Goal: Task Accomplishment & Management: Manage account settings

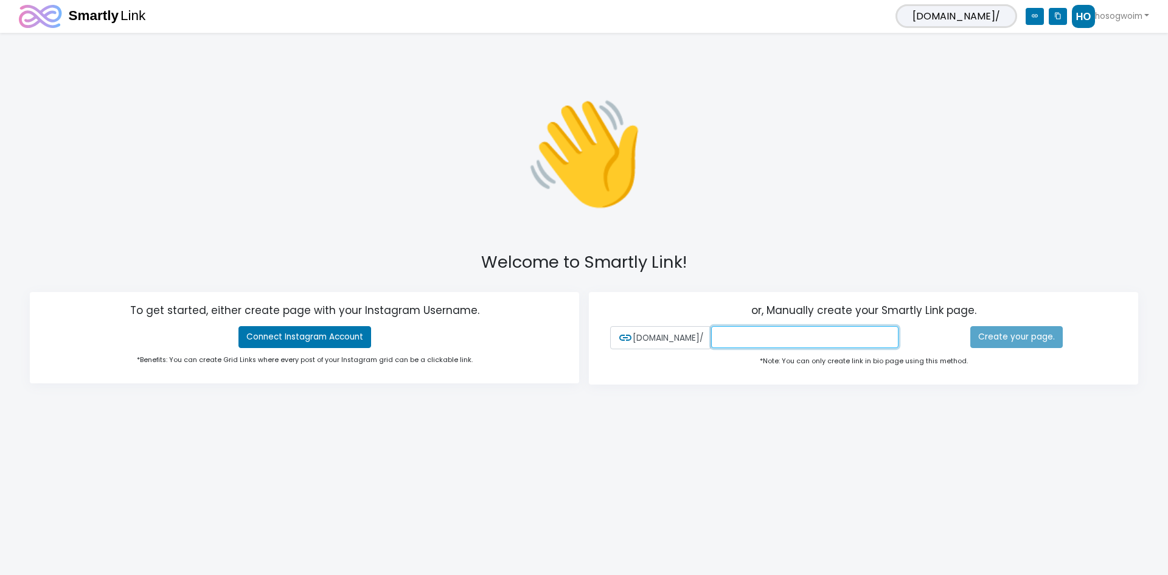
click at [812, 330] on input "text" at bounding box center [804, 337] width 187 height 22
paste input "hosogwoim"
type input "hosogwoim"
click at [866, 424] on html "[DOMAIN_NAME]/ link content_copy hosogwoim 0 Connected Account You have not con…" at bounding box center [584, 212] width 1168 height 424
click at [1028, 334] on link "Create your page." at bounding box center [1017, 337] width 93 height 22
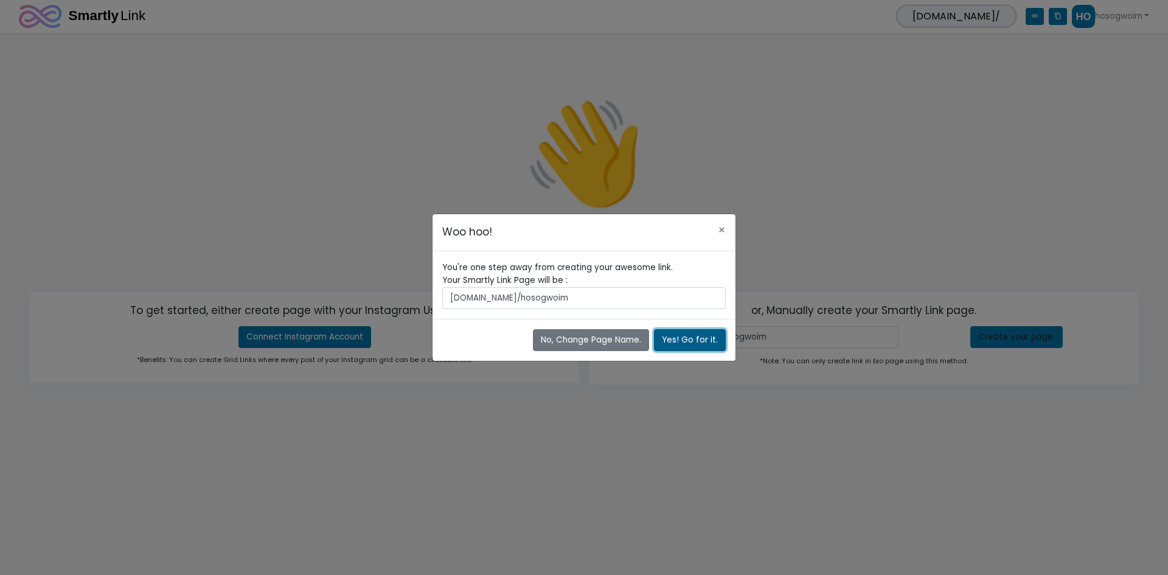
click at [698, 337] on button "Yes! Go for it." at bounding box center [690, 340] width 72 height 22
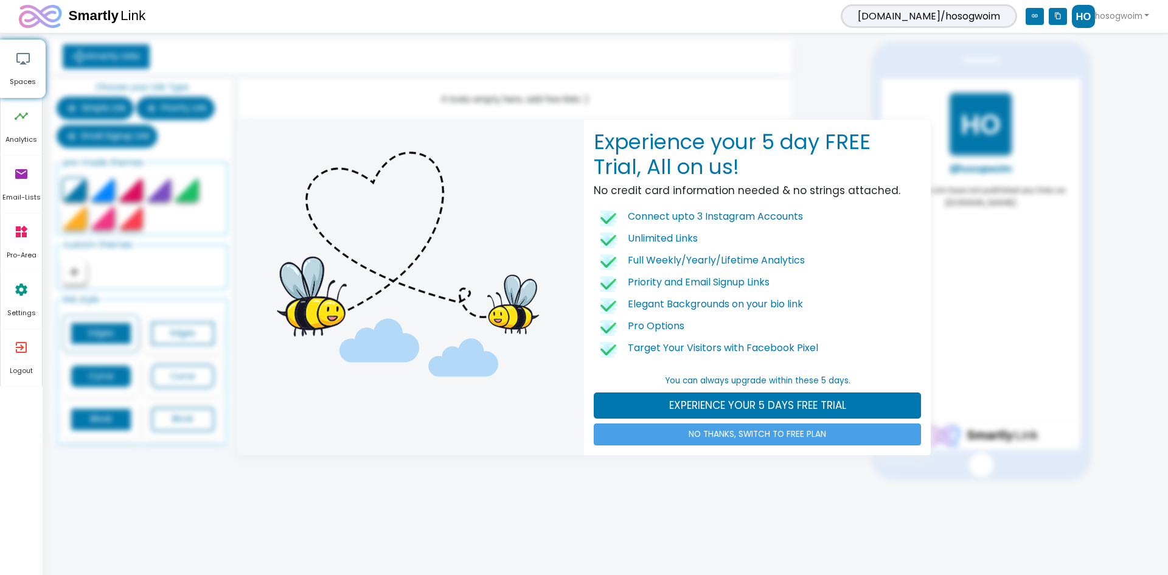
click at [775, 433] on link "NO THANKS, SWITCH TO FREE PLAN" at bounding box center [757, 435] width 327 height 22
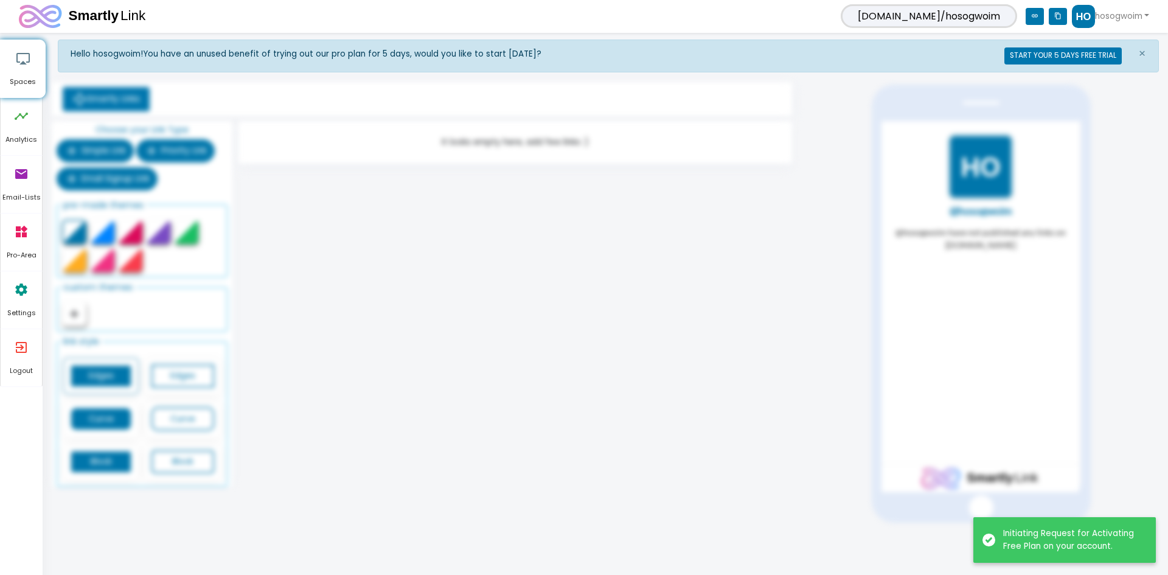
click at [593, 324] on div "Hello hosogwoim! You have an unused benefit of trying out our pro plan for 5 da…" at bounding box center [609, 281] width 1102 height 483
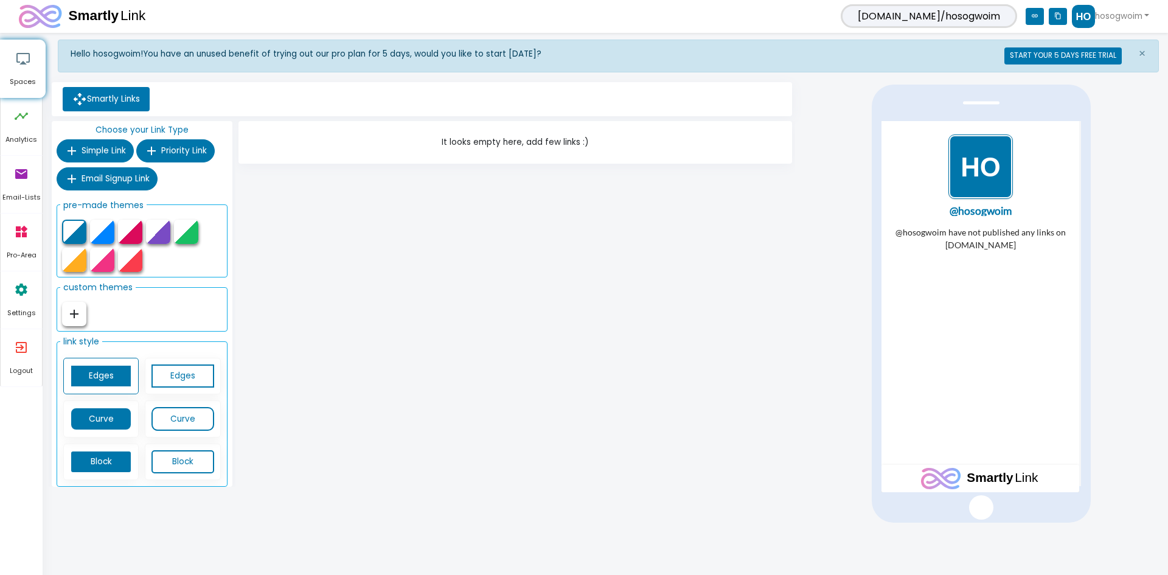
click at [970, 167] on img "1 / 1" at bounding box center [981, 166] width 65 height 65
click at [21, 296] on icon "settings" at bounding box center [21, 289] width 15 height 37
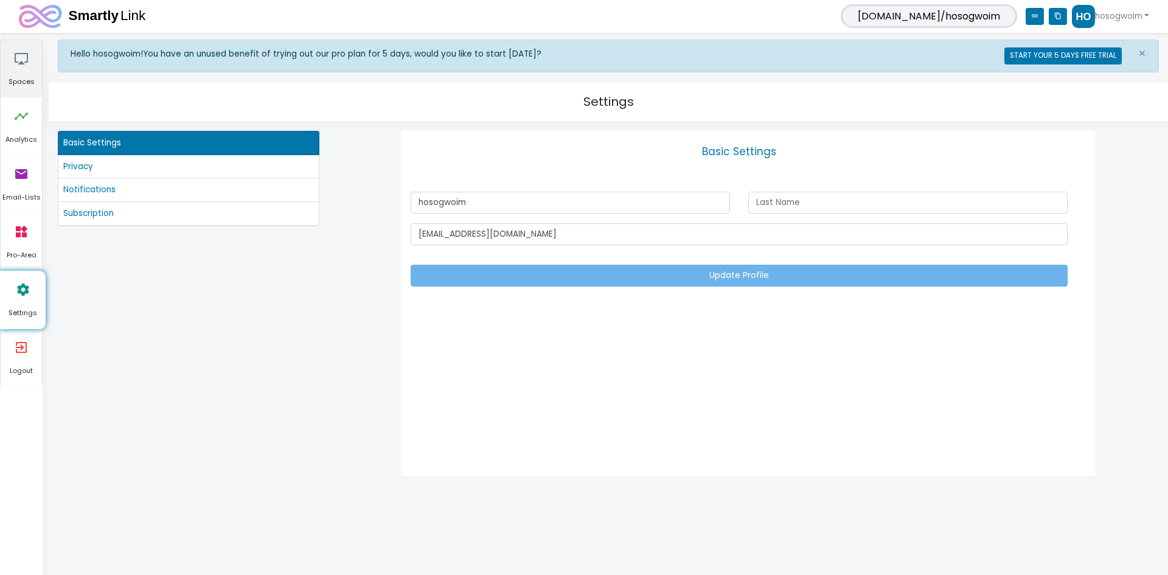
click at [18, 68] on icon "airplay" at bounding box center [21, 58] width 15 height 37
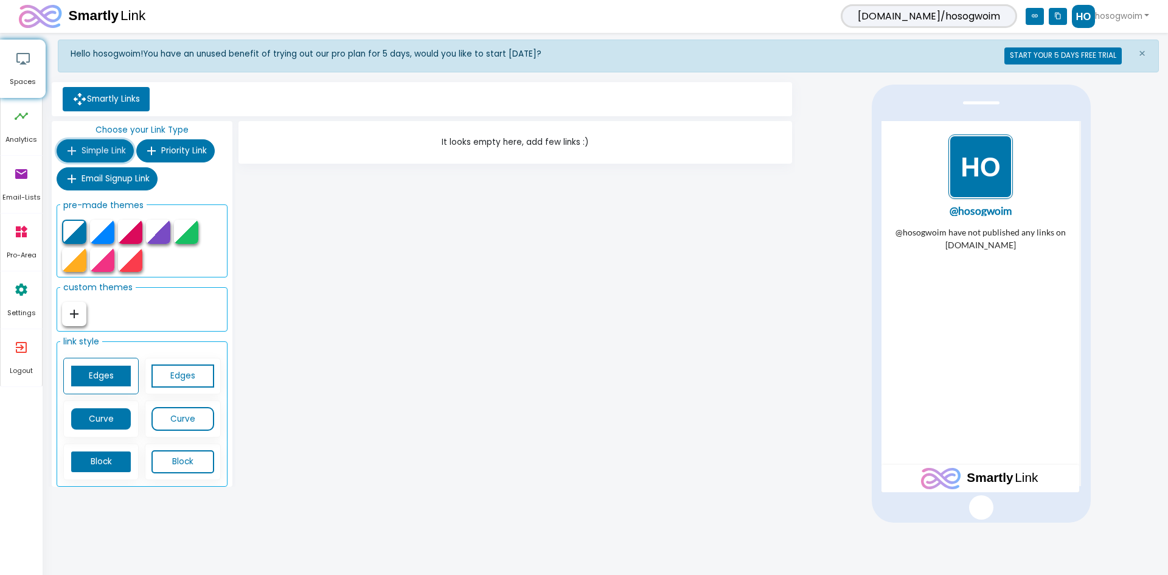
click at [103, 150] on span "Simple Link" at bounding box center [104, 151] width 44 height 12
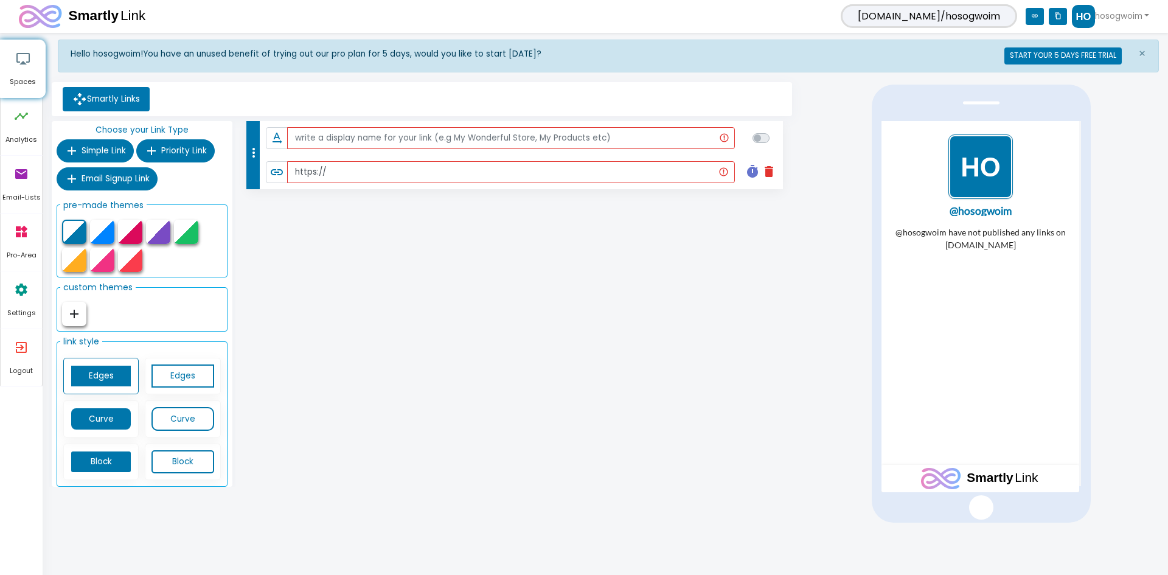
click at [357, 150] on li "text_rotation_none" at bounding box center [521, 138] width 523 height 34
click at [360, 139] on input "text" at bounding box center [511, 138] width 449 height 22
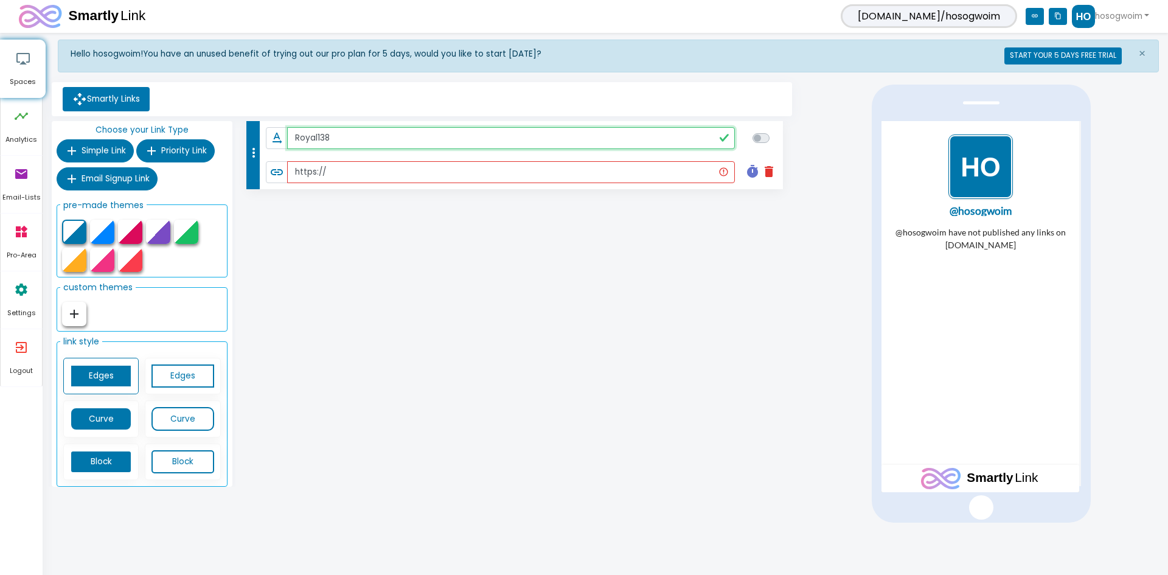
click at [375, 140] on input "Royal138" at bounding box center [511, 138] width 449 height 22
paste input "Slot Anti Rungkad"
type input "Royal138 Slot Anti Rungkad"
click at [681, 343] on div "more_vert text_rotation_none Royal138 Slot Anti Rungkad link https:// timer del…" at bounding box center [516, 306] width 560 height 371
click at [427, 171] on input "https://" at bounding box center [511, 172] width 448 height 22
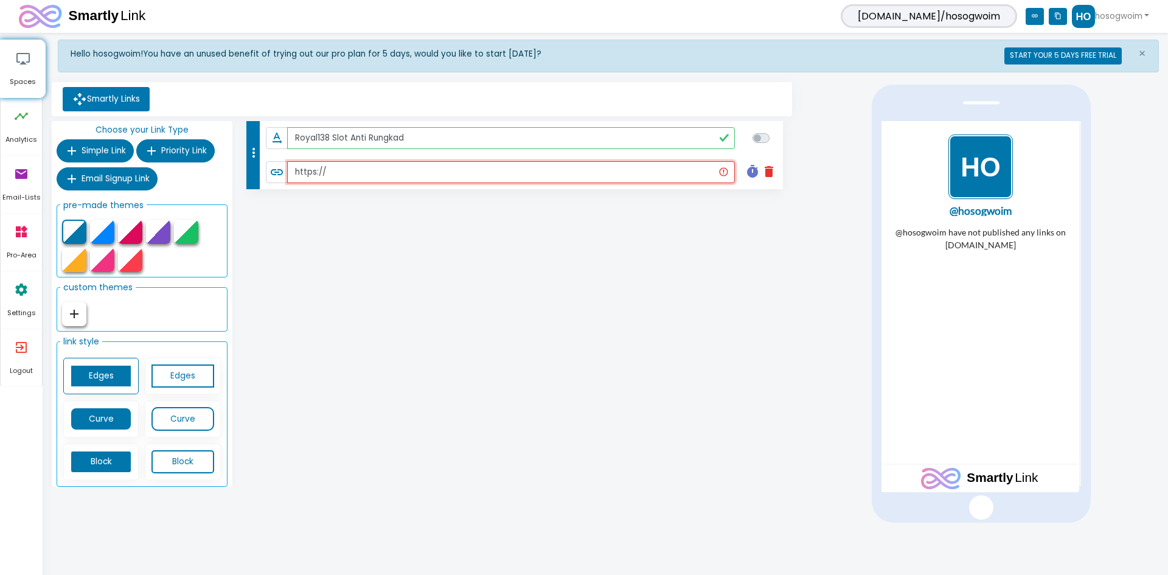
paste input "royal138.today"
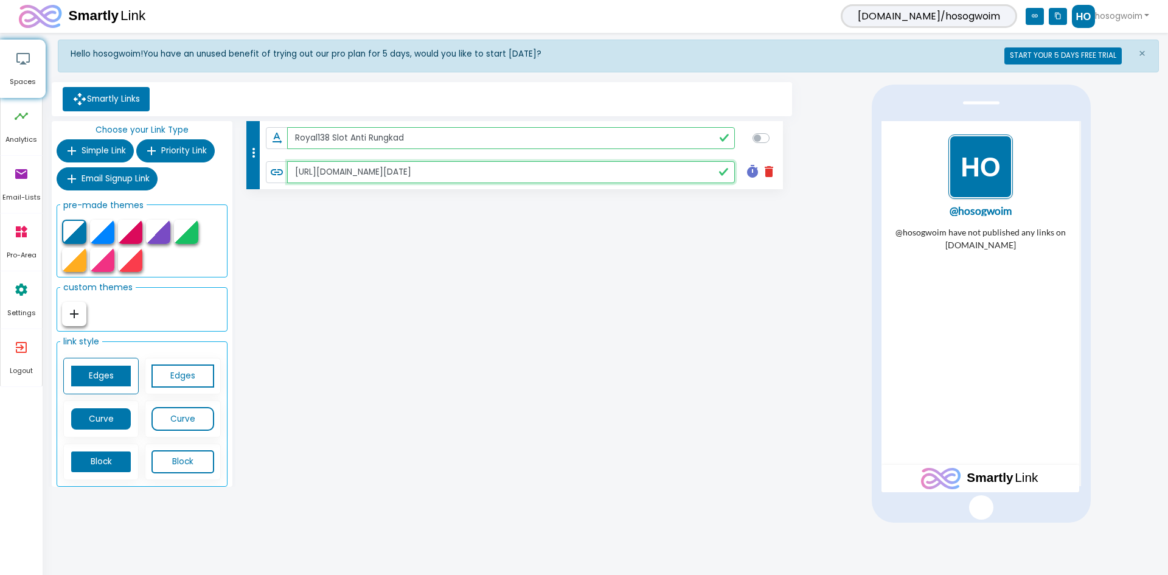
type input "https://royal138.today"
checkbox input "true"
click at [479, 283] on div "more_vert text_rotation_none Royal138 Slot Anti Rungkad link https://royal138.t…" at bounding box center [516, 306] width 560 height 371
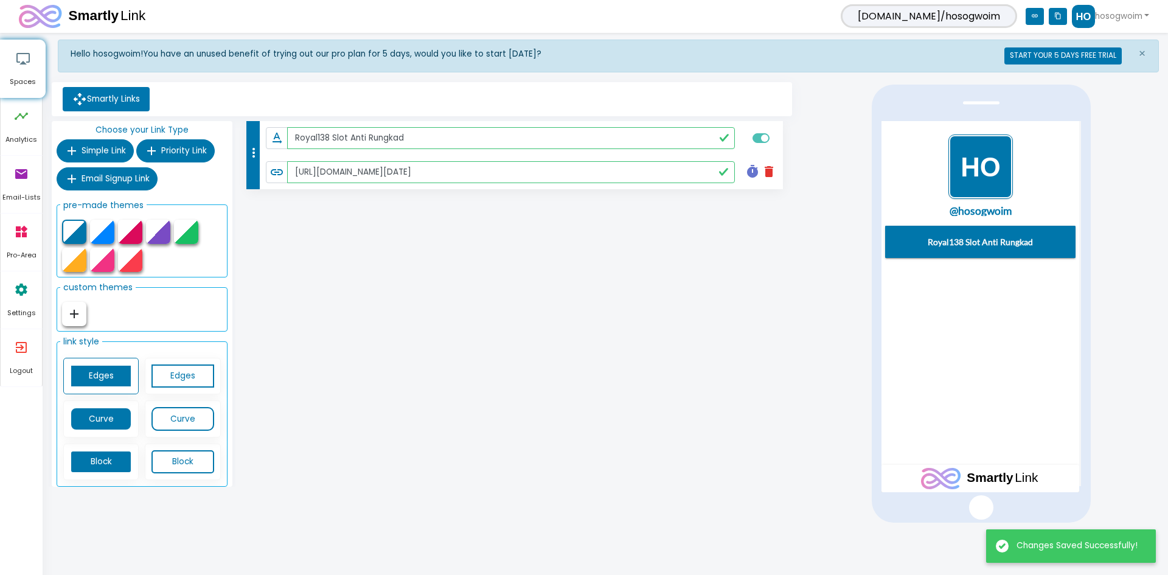
click at [728, 319] on div "more_vert text_rotation_none Royal138 Slot Anti Rungkad link https://royal138.t…" at bounding box center [516, 306] width 560 height 371
click at [104, 231] on div at bounding box center [102, 232] width 24 height 24
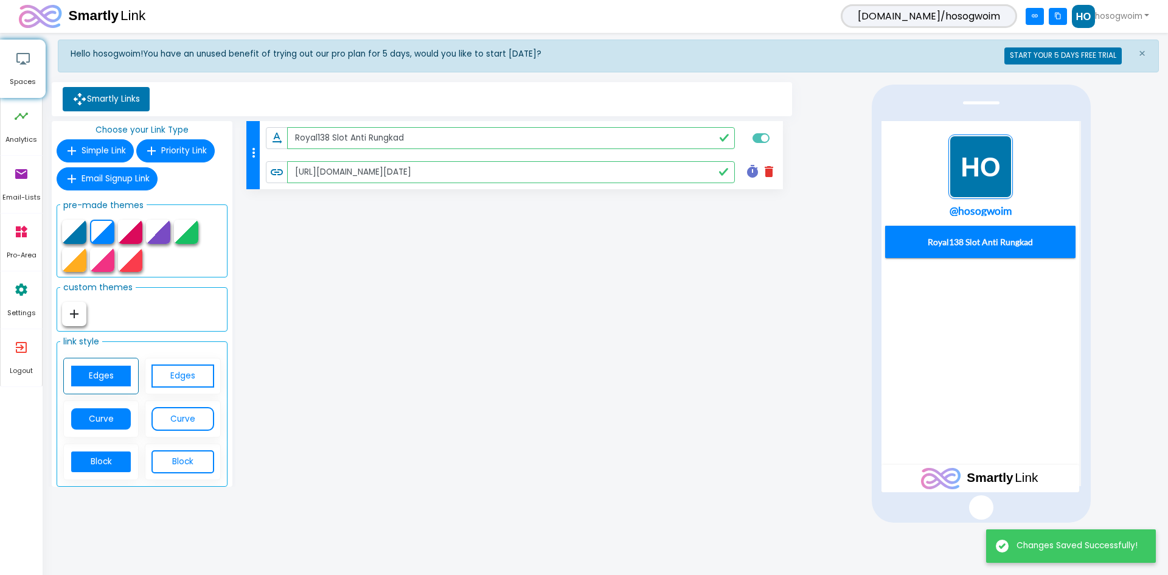
click at [124, 232] on div at bounding box center [130, 232] width 24 height 24
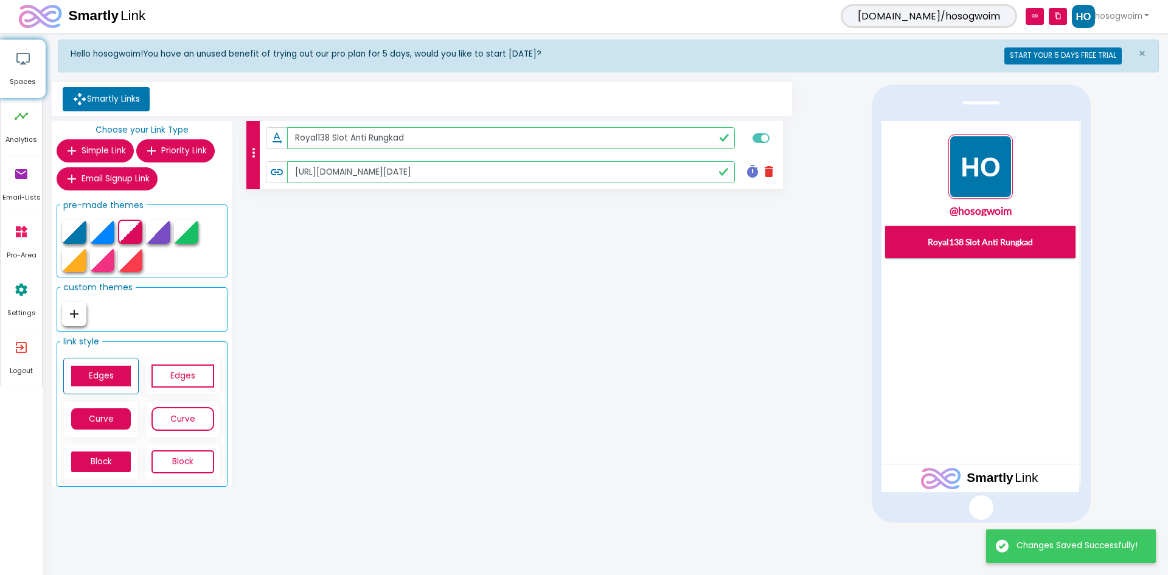
click at [545, 315] on div "more_vert text_rotation_none Royal138 Slot Anti Rungkad link https://royal138.t…" at bounding box center [516, 306] width 560 height 371
click at [1098, 13] on link "hosogwoim" at bounding box center [1110, 16] width 77 height 23
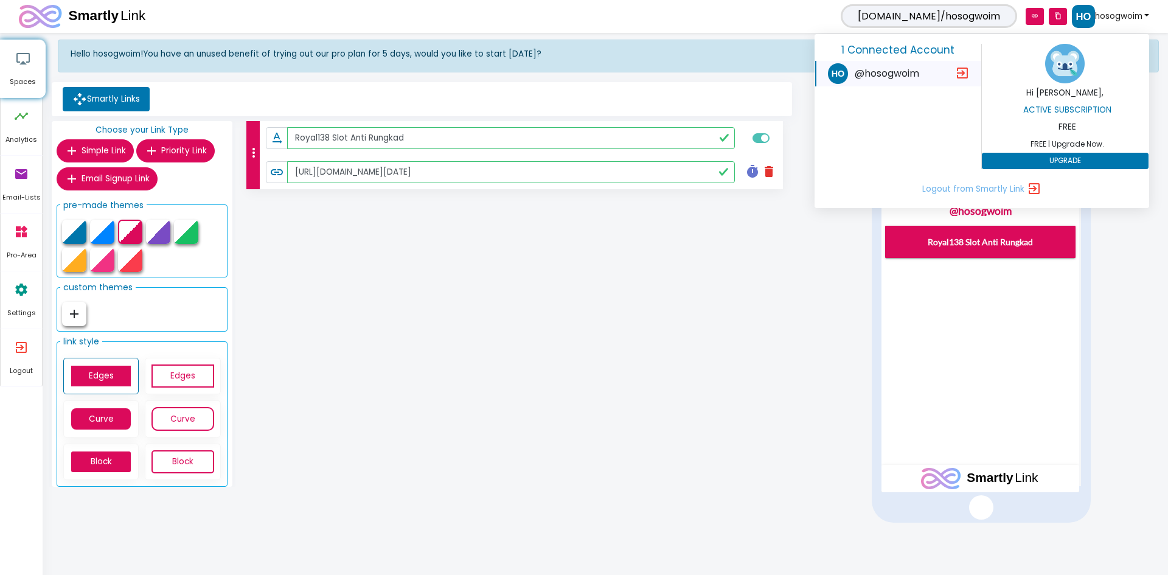
click at [828, 69] on div "@hosogwoim" at bounding box center [885, 73] width 133 height 20
click at [1053, 65] on img at bounding box center [1066, 64] width 40 height 40
click at [1053, 95] on h6 "Hi [PERSON_NAME]," at bounding box center [1065, 93] width 167 height 10
click at [461, 366] on div "more_vert text_rotation_none Royal138 Slot Anti Rungkad link https://royal138.t…" at bounding box center [516, 306] width 560 height 371
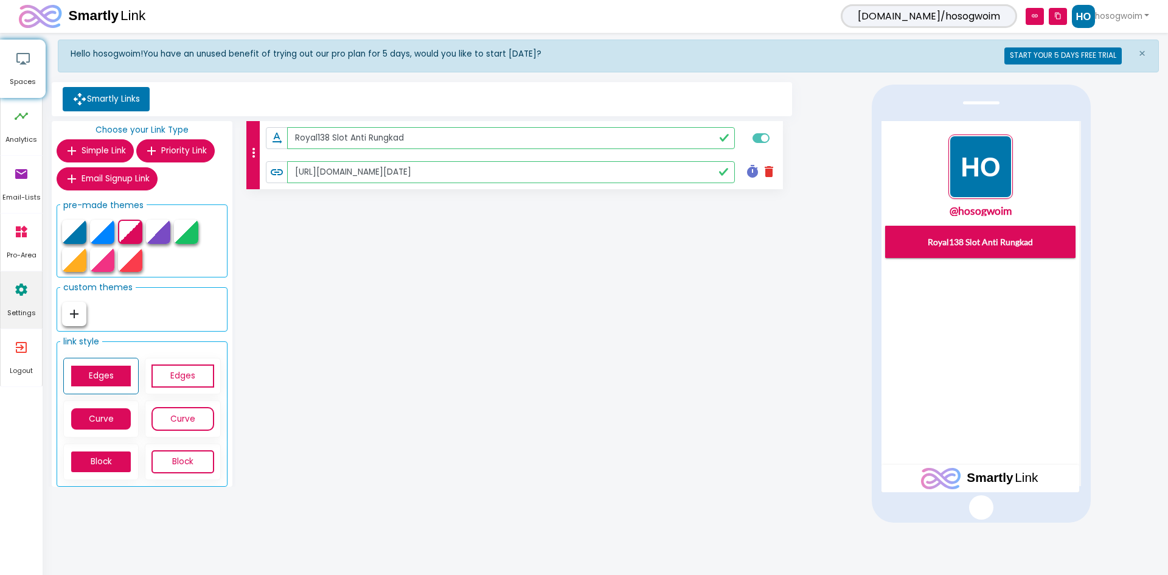
click at [24, 298] on icon "settings" at bounding box center [21, 289] width 15 height 37
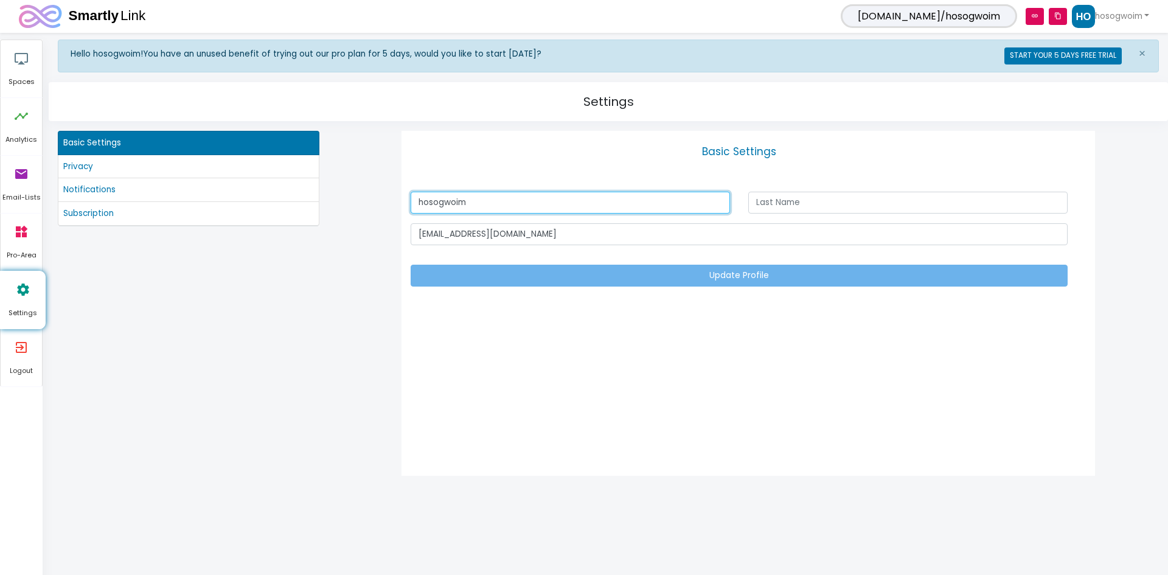
click at [497, 209] on input "hosogwoim" at bounding box center [570, 203] width 319 height 22
type input "Royal138"
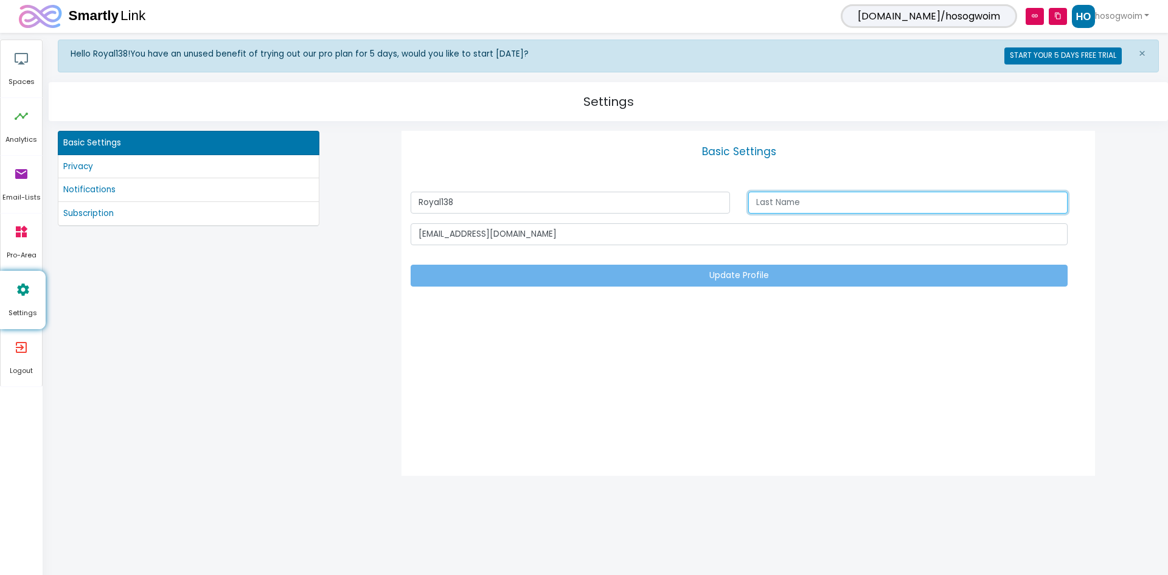
paste input "[DOMAIN_NAME]/hosogwoim"
type input "[DOMAIN_NAME]/hosogwoim"
drag, startPoint x: 879, startPoint y: 212, endPoint x: 876, endPoint y: 203, distance: 9.6
click at [878, 211] on input "text" at bounding box center [908, 203] width 319 height 22
click at [875, 202] on input "text" at bounding box center [908, 203] width 319 height 22
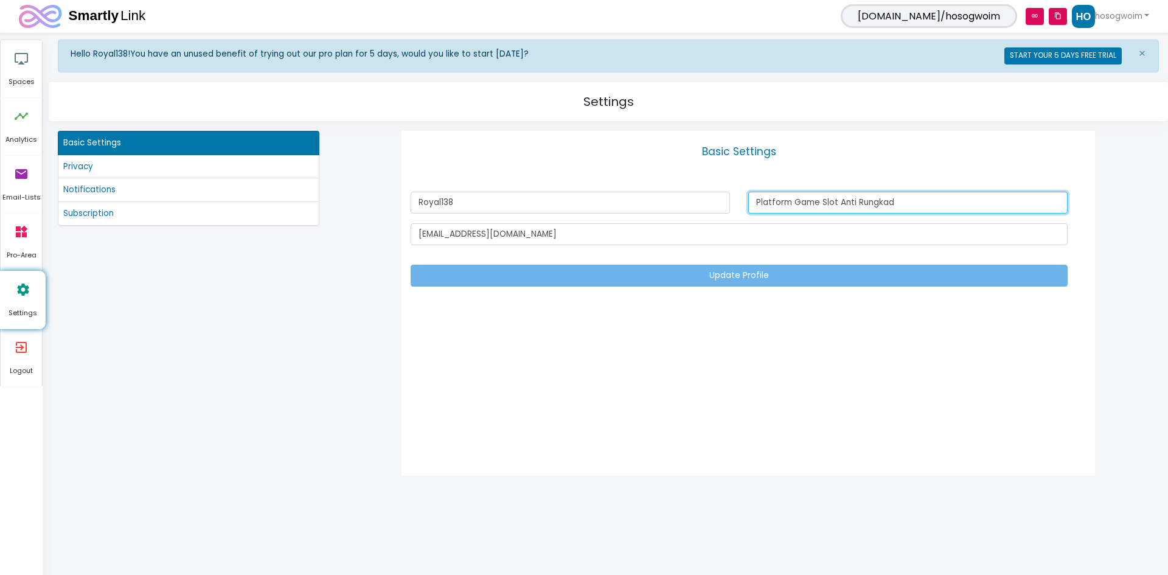
type input "Platform Game Slot Anti Rungkad"
click at [815, 360] on div "Basic Settings Royal138 Platform Game Slot Anti Rungkad shaddaadlilipally@gmail…" at bounding box center [749, 303] width 694 height 345
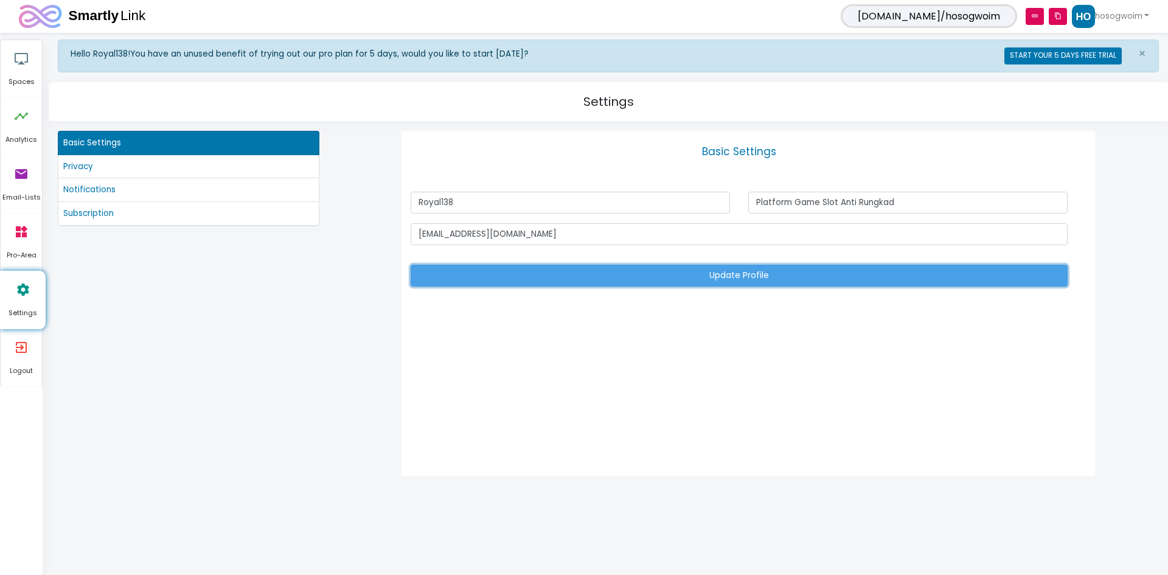
click at [759, 274] on button "Update Profile" at bounding box center [739, 276] width 657 height 22
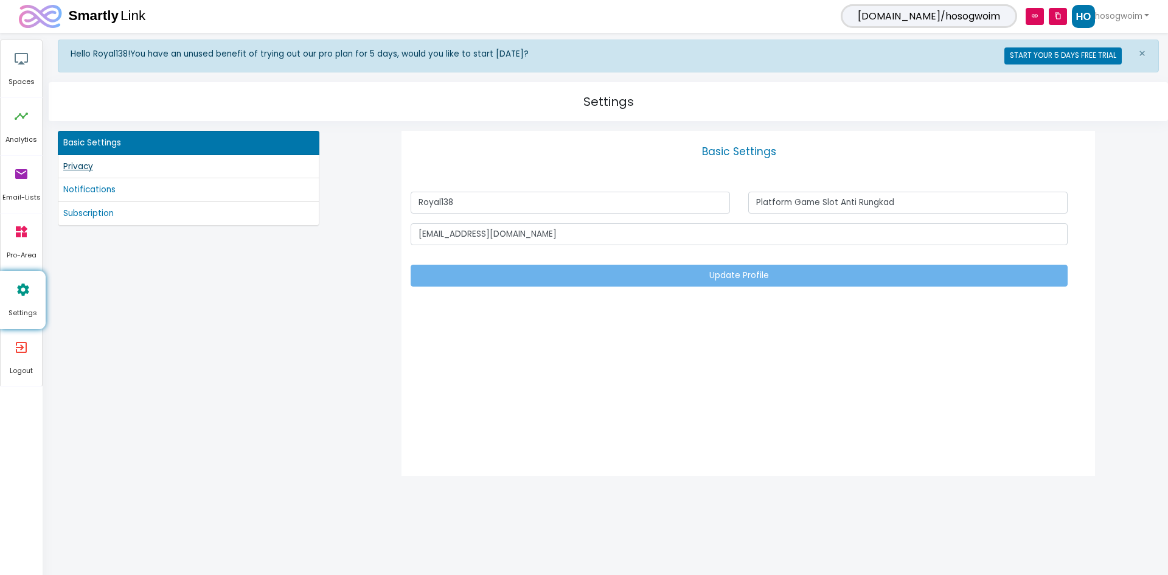
click at [130, 164] on link "Privacy" at bounding box center [188, 166] width 251 height 13
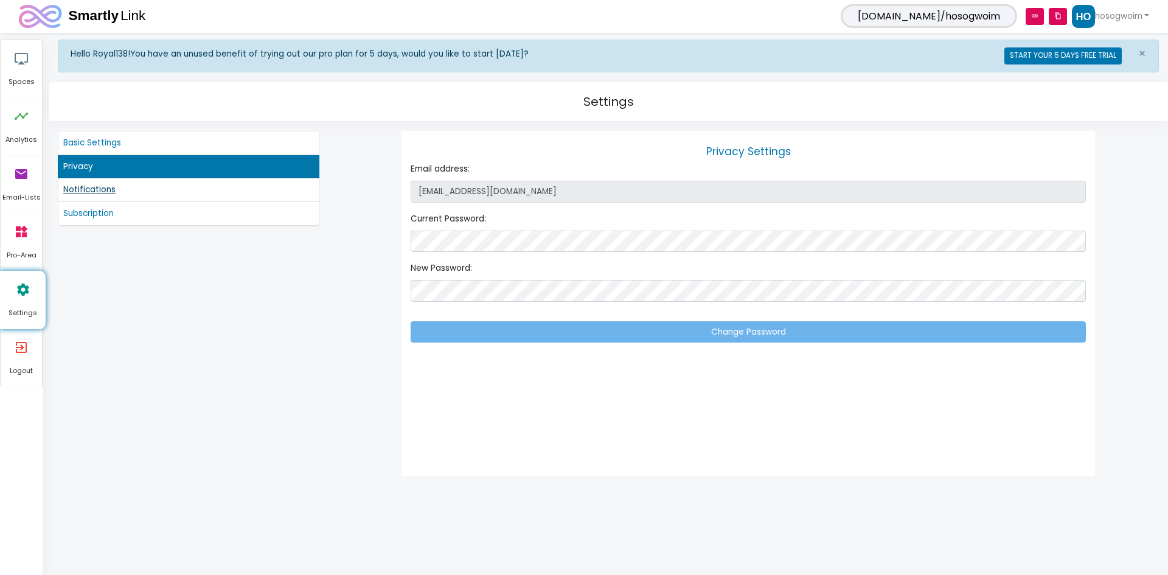
click at [133, 186] on link "Notifications" at bounding box center [188, 189] width 251 height 13
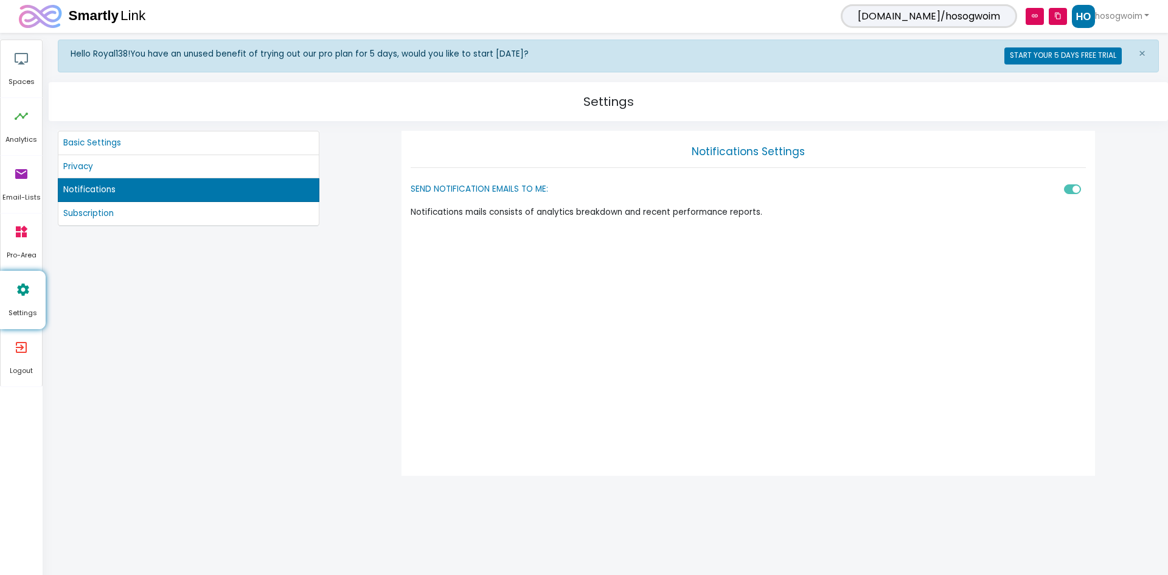
click at [133, 206] on li "Subscription" at bounding box center [189, 214] width 262 height 24
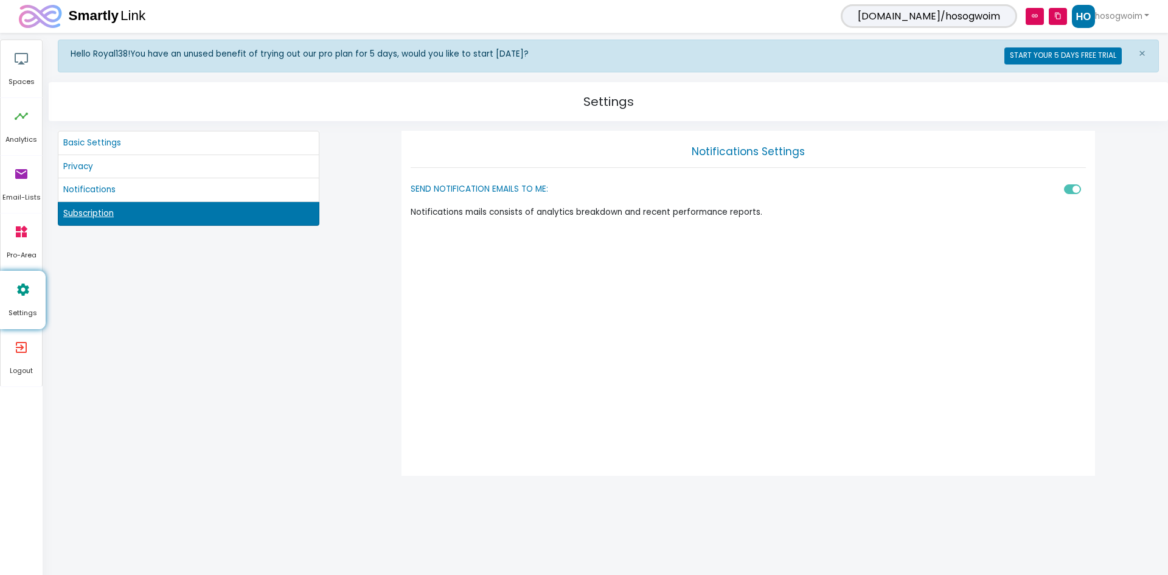
click at [133, 215] on link "Subscription" at bounding box center [188, 213] width 251 height 13
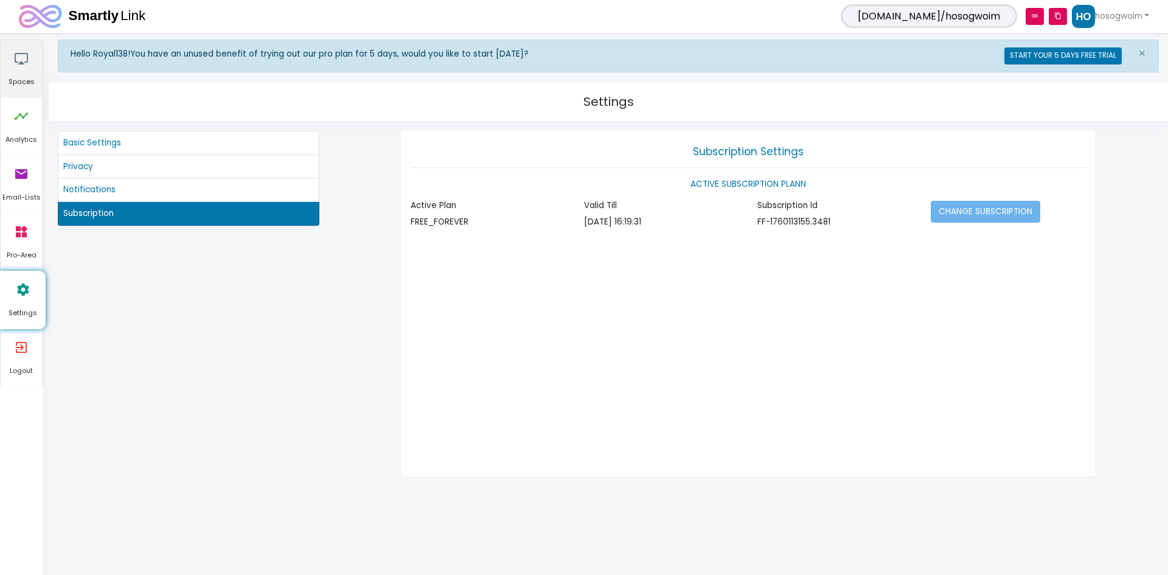
click at [18, 82] on span "Spaces" at bounding box center [21, 82] width 41 height 11
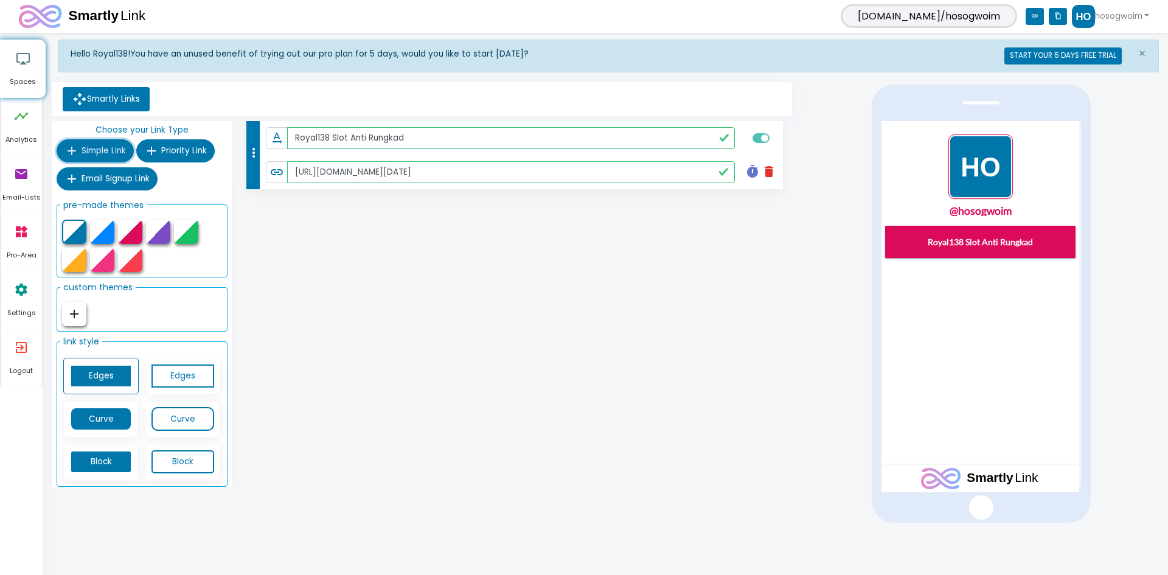
click at [80, 152] on button "add Simple Link" at bounding box center [95, 150] width 77 height 23
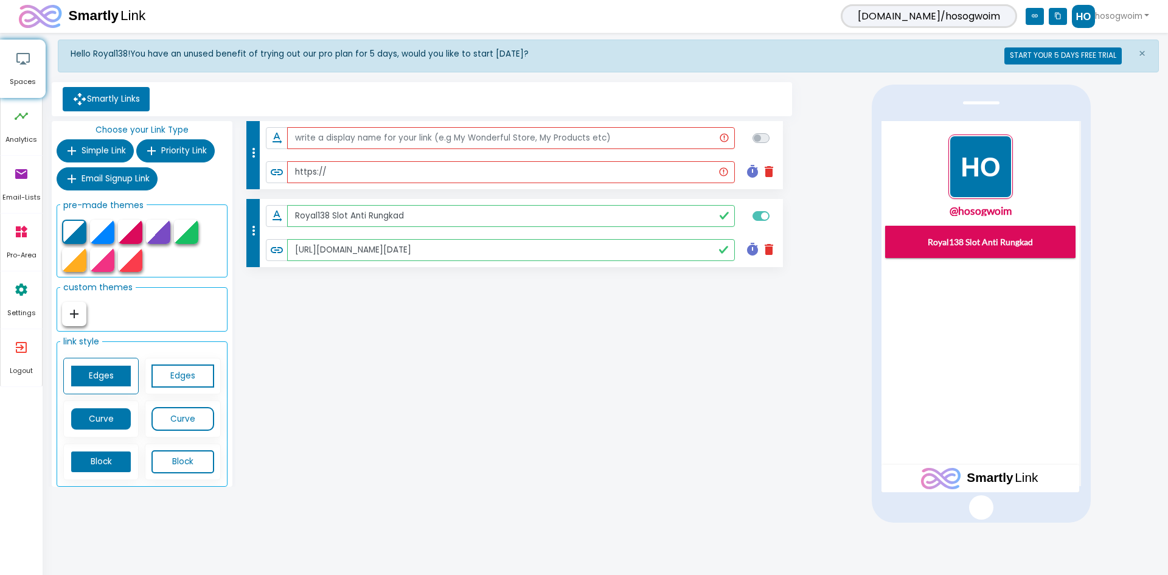
click at [770, 173] on icon "delete" at bounding box center [769, 171] width 15 height 15
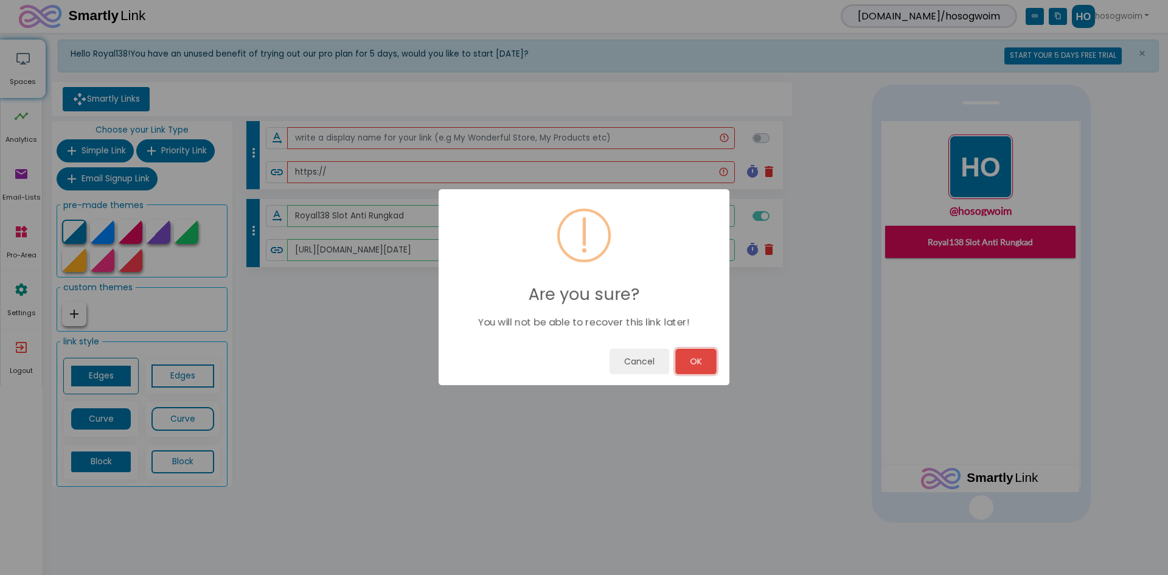
click at [704, 366] on button "OK" at bounding box center [696, 362] width 41 height 26
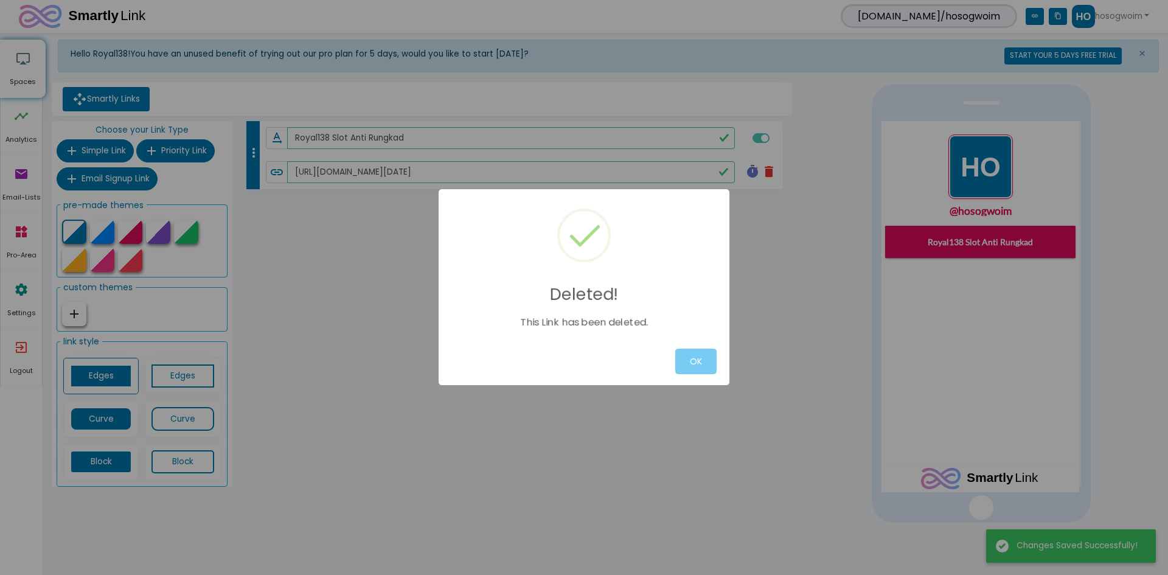
click at [696, 366] on button "OK" at bounding box center [696, 362] width 41 height 26
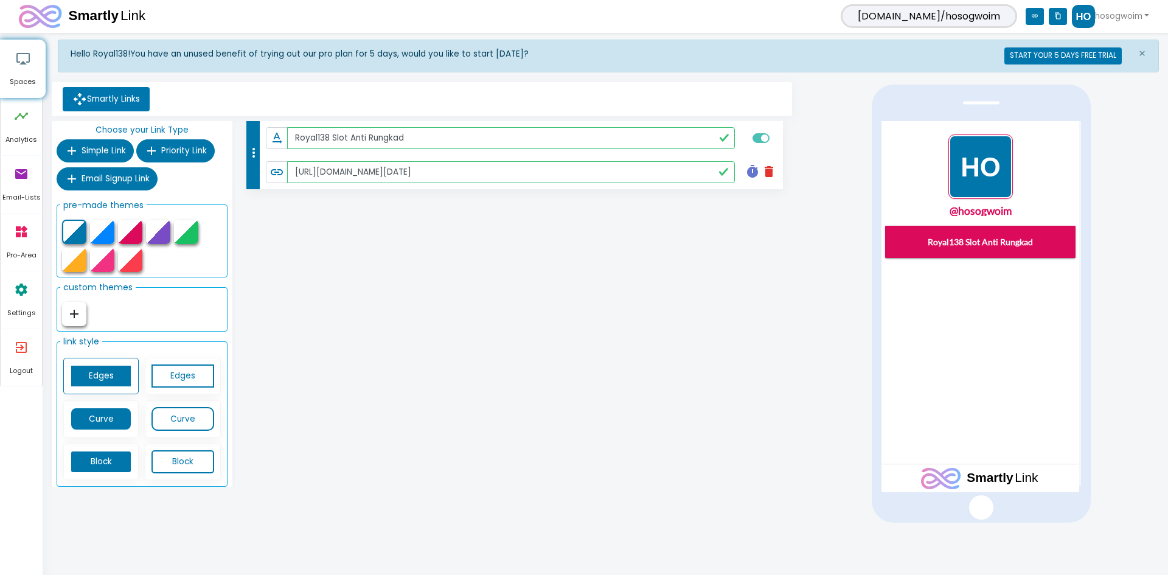
click at [72, 315] on icon "add" at bounding box center [74, 314] width 15 height 15
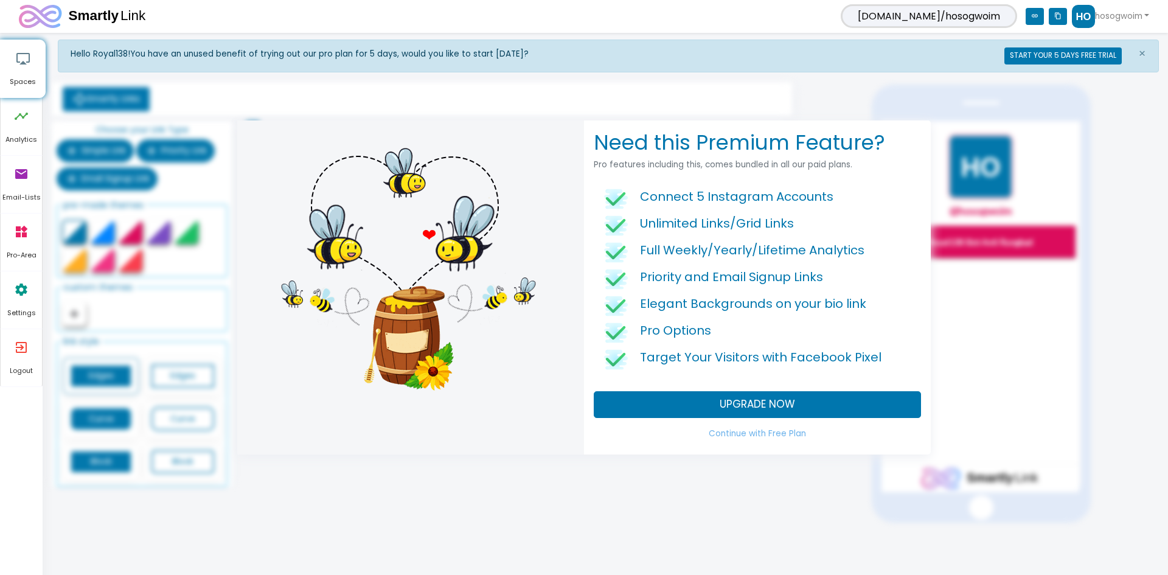
click at [79, 313] on div "Need this Premium Feature? Pro features including this, comes bundled in all ou…" at bounding box center [584, 287] width 1168 height 575
click at [793, 435] on link "Continue with Free Plan" at bounding box center [757, 434] width 327 height 22
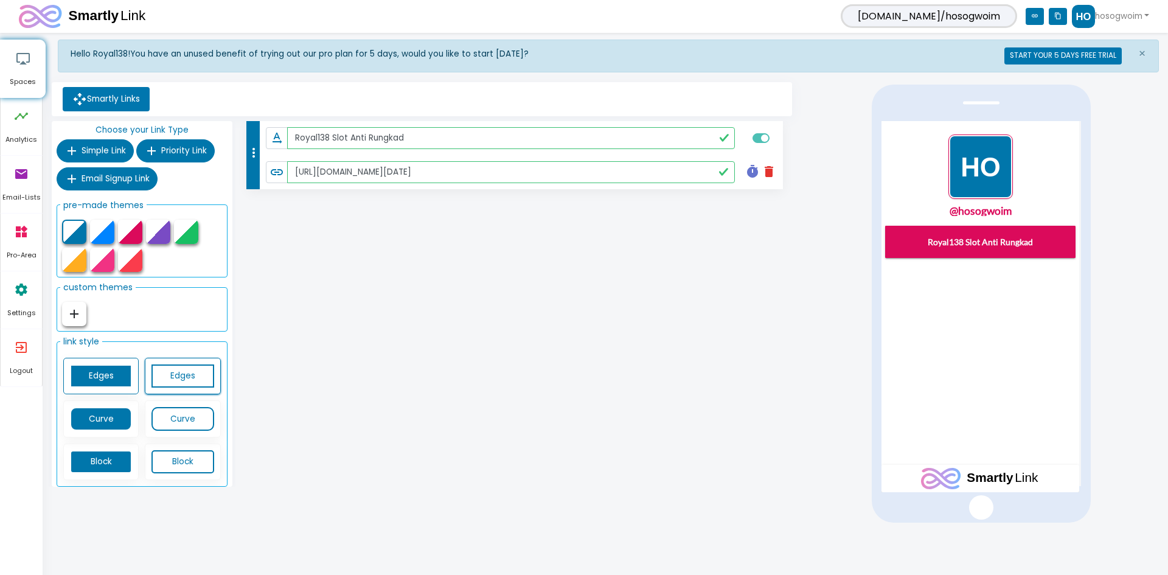
click at [164, 380] on link "Edges" at bounding box center [183, 377] width 62 height 24
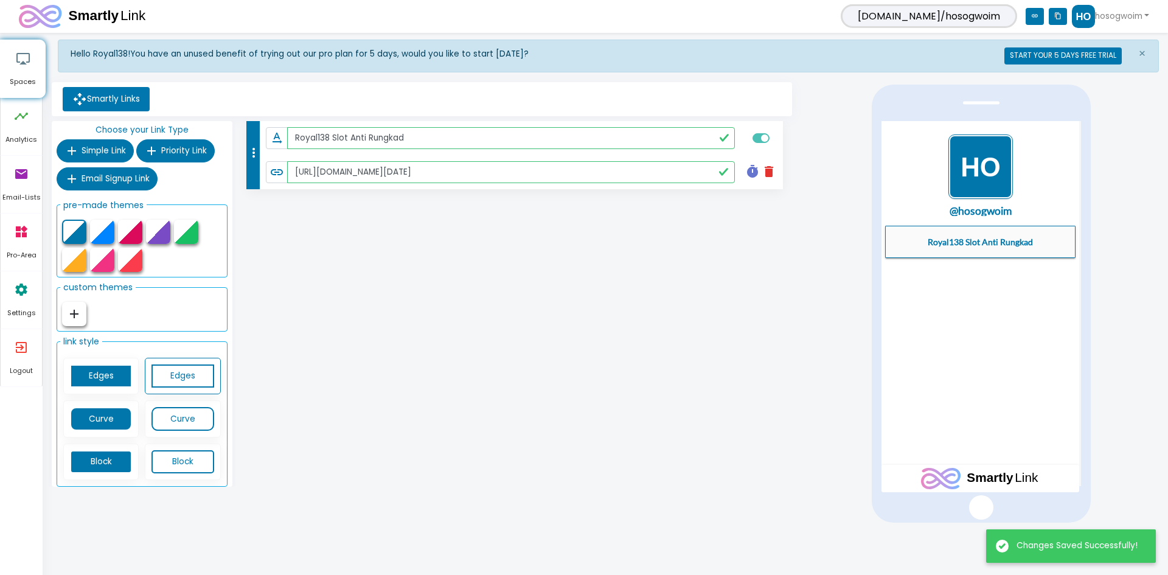
drag, startPoint x: 533, startPoint y: 304, endPoint x: 873, endPoint y: 273, distance: 340.9
click at [537, 304] on div "more_vert text_rotation_none Royal138 Slot Anti Rungkad link https://royal138.t…" at bounding box center [516, 306] width 560 height 371
click at [184, 237] on div at bounding box center [186, 232] width 24 height 24
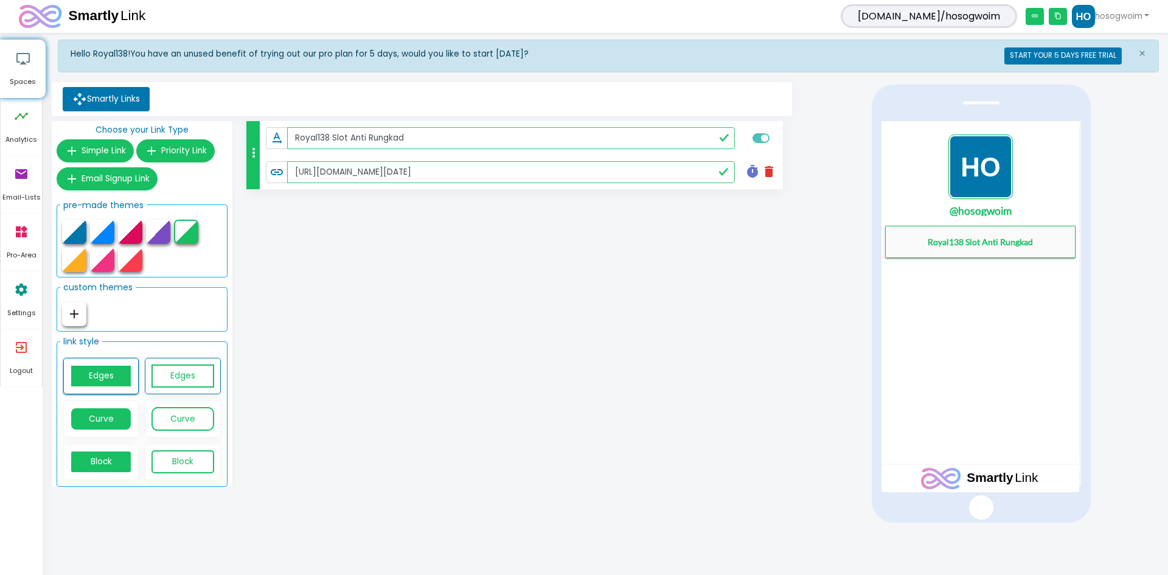
click at [113, 374] on link "Edges" at bounding box center [101, 377] width 62 height 24
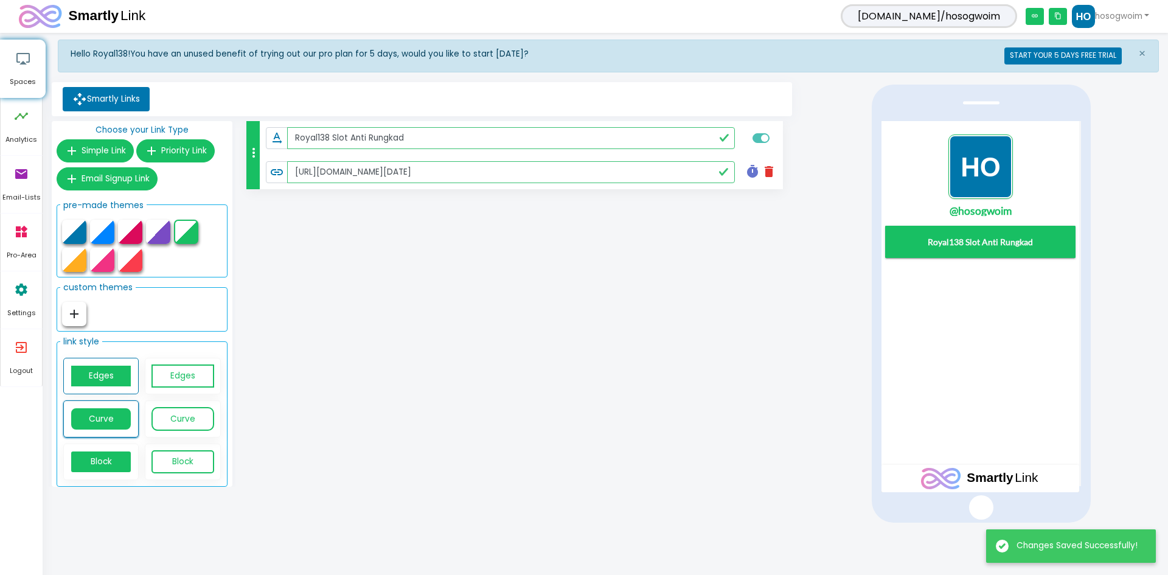
click at [105, 418] on link "Curve" at bounding box center [101, 419] width 62 height 24
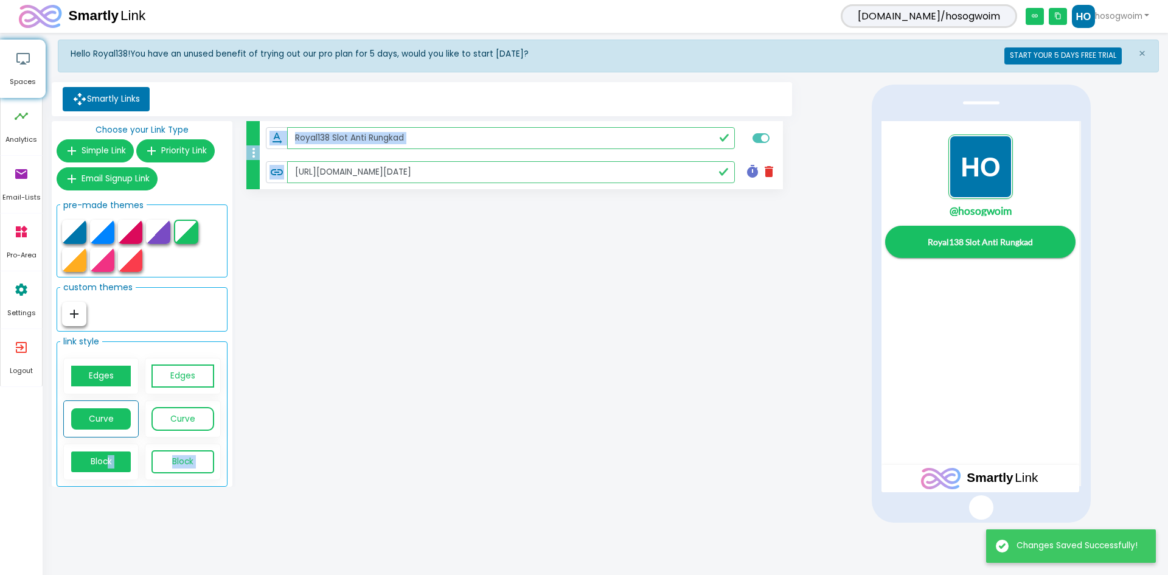
drag, startPoint x: 106, startPoint y: 464, endPoint x: 416, endPoint y: 382, distance: 320.3
click at [399, 388] on div "Choose your Link Type add Simple Link add Priority Link add Email Signup Link p…" at bounding box center [422, 306] width 747 height 371
click at [540, 333] on div "more_vert text_rotation_none Royal138 Slot Anti Rungkad link https://royal138.t…" at bounding box center [516, 306] width 560 height 371
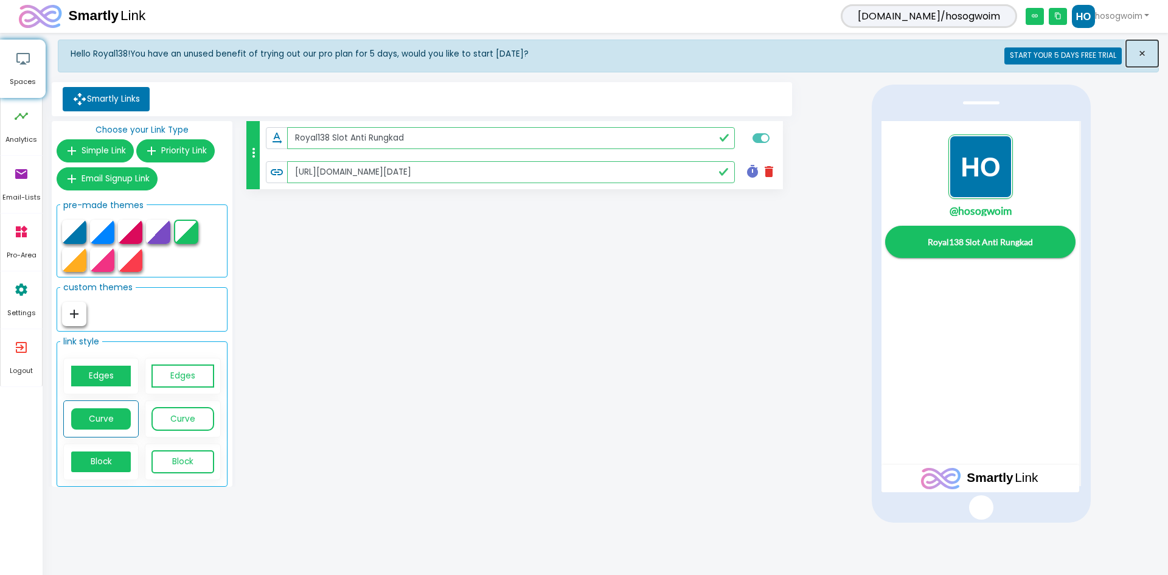
click at [1147, 51] on button "×" at bounding box center [1142, 53] width 32 height 27
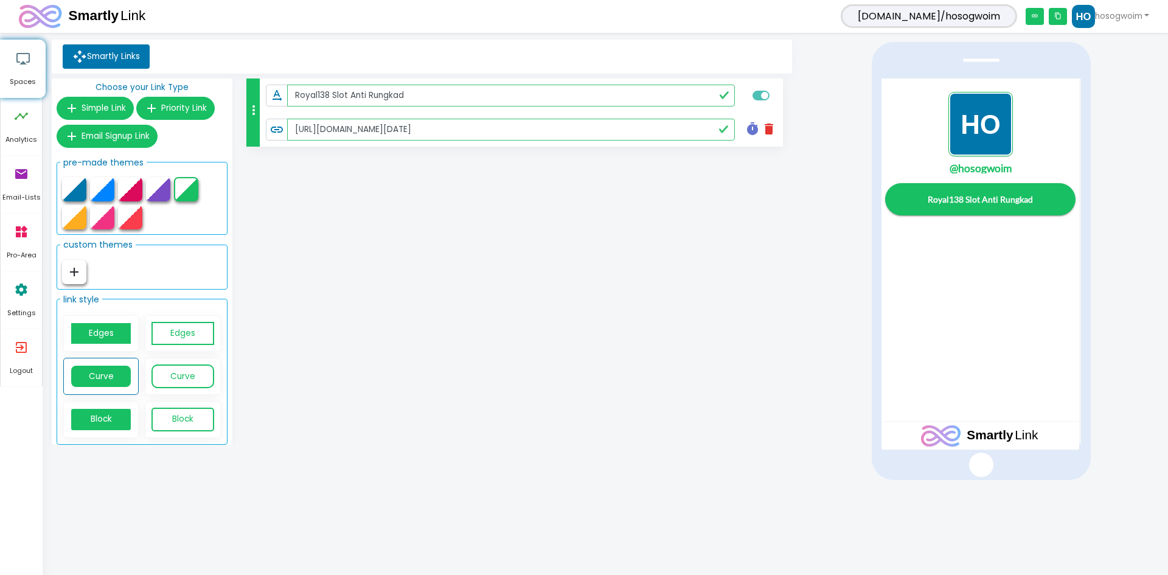
click at [985, 125] on img "1 / 1" at bounding box center [981, 124] width 65 height 65
click at [988, 457] on div at bounding box center [981, 261] width 219 height 438
click at [31, 119] on link "timeline Analytics" at bounding box center [21, 126] width 41 height 57
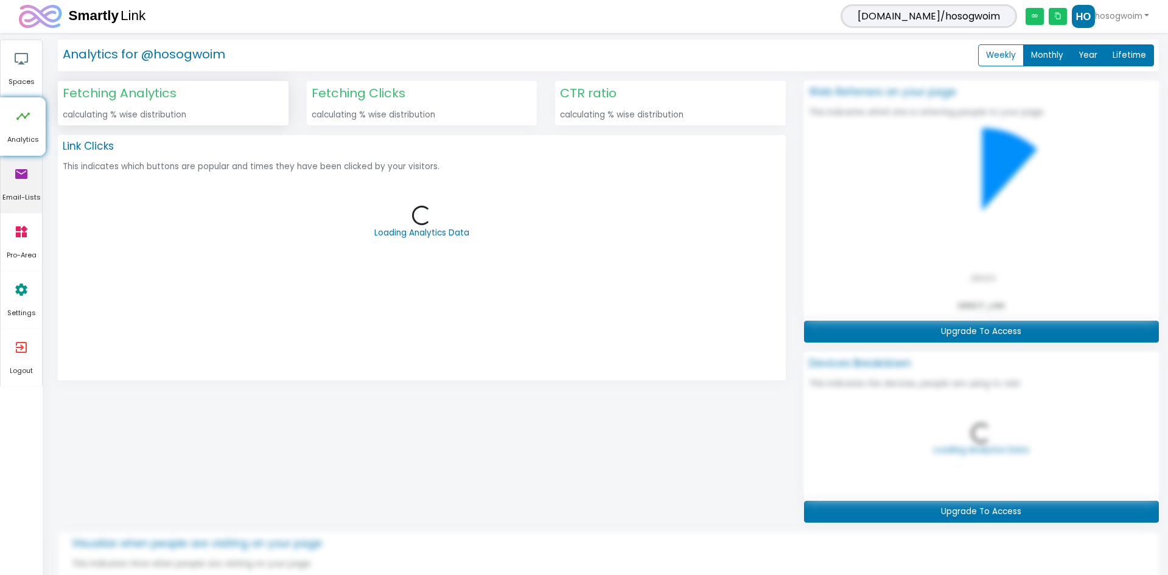
click at [28, 175] on icon "email" at bounding box center [21, 174] width 15 height 37
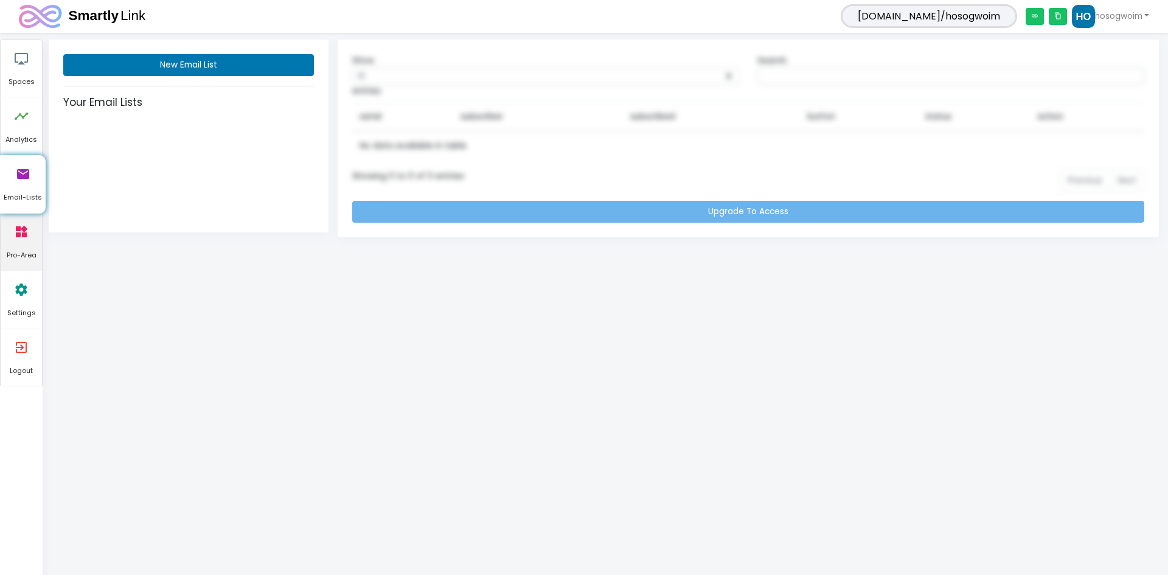
click at [26, 245] on icon "widgets" at bounding box center [21, 232] width 15 height 37
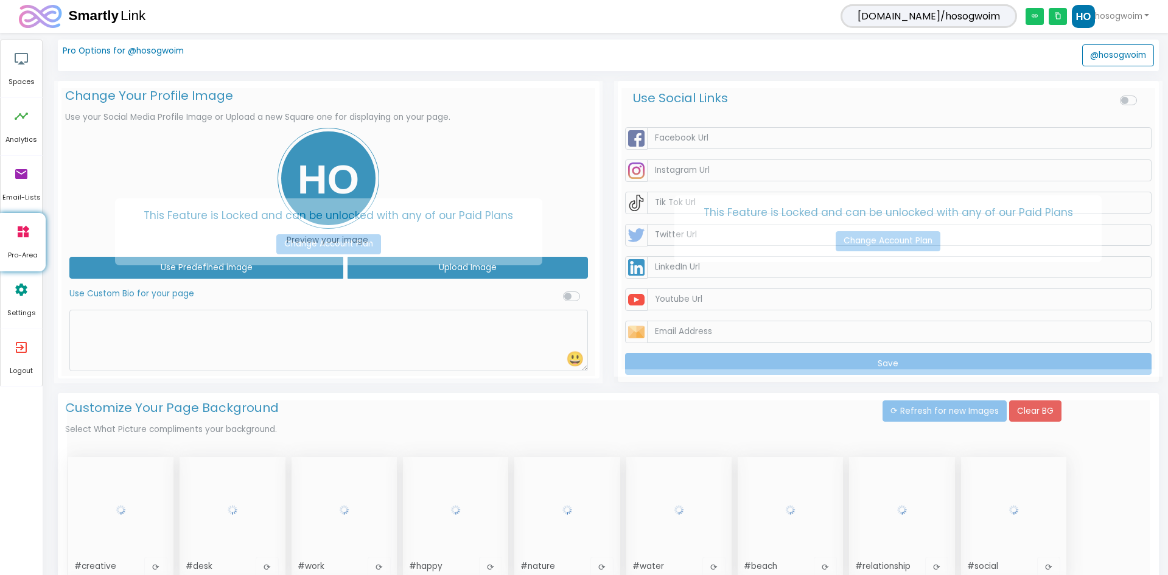
click at [489, 208] on h5 "This Feature is Locked and can be unlocked with any of our Paid Plans Change Ac…" at bounding box center [328, 231] width 427 height 67
click at [354, 248] on link "Change Account Plan" at bounding box center [328, 244] width 105 height 21
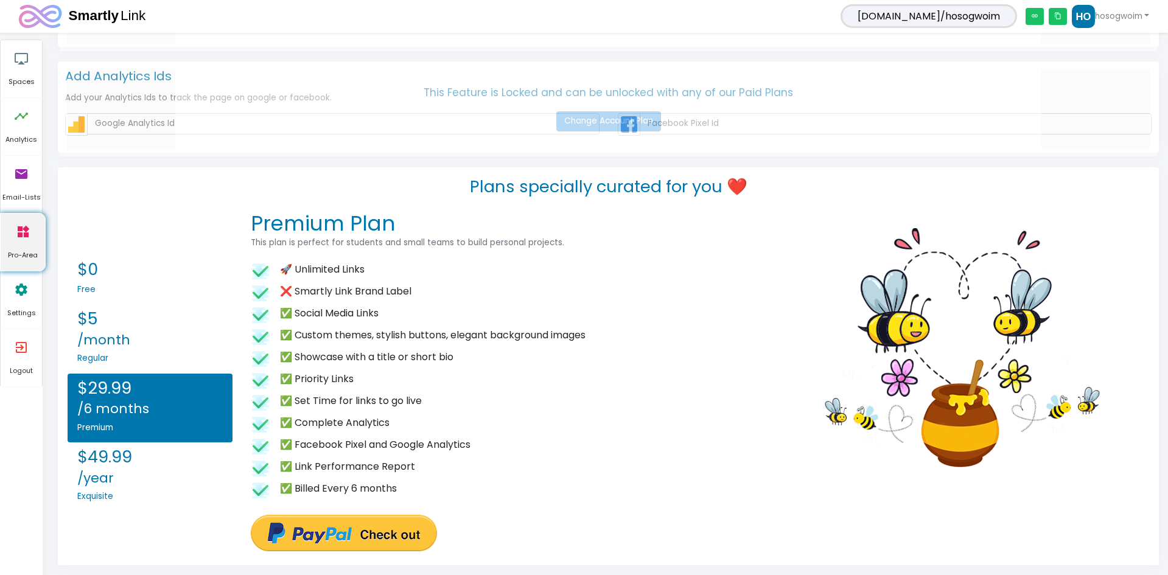
click at [29, 231] on icon "widgets" at bounding box center [23, 232] width 15 height 37
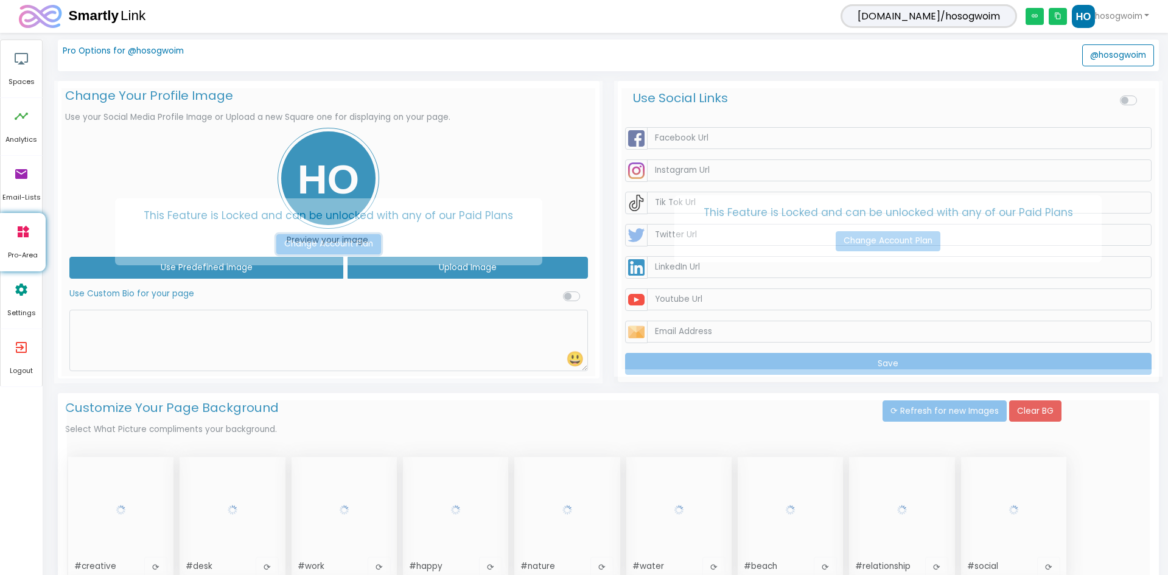
click at [354, 234] on link "Change Account Plan" at bounding box center [328, 244] width 105 height 21
click at [875, 245] on link "Change Account Plan" at bounding box center [888, 241] width 105 height 21
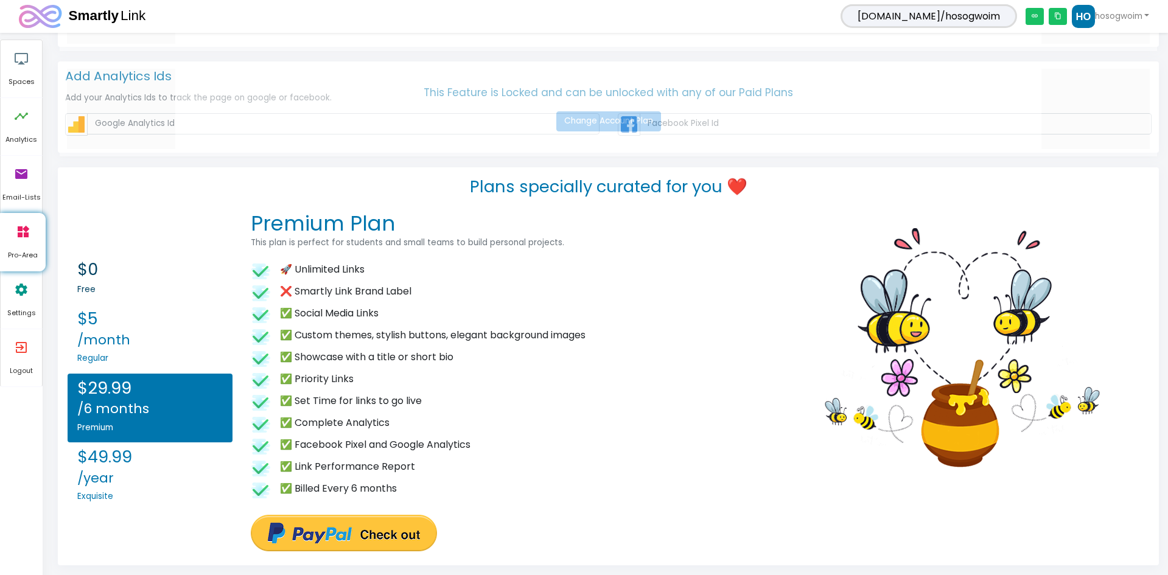
click at [96, 290] on h6 "Free" at bounding box center [149, 290] width 145 height 10
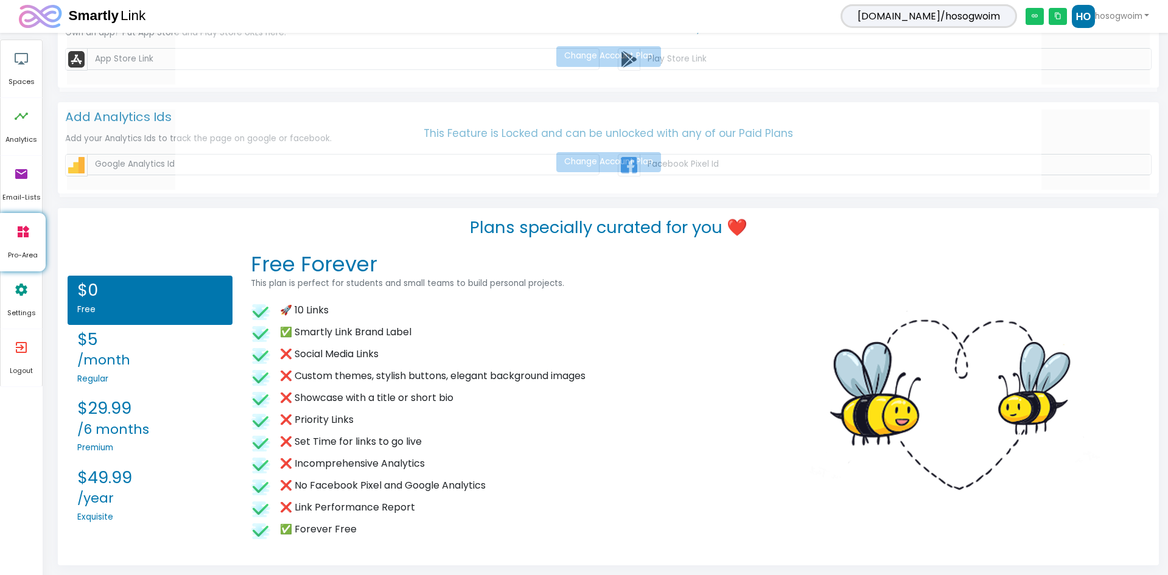
scroll to position [1164, 0]
click at [278, 524] on li "✅ Forever Free" at bounding box center [513, 530] width 524 height 22
click at [106, 349] on h2 "$5 /month" at bounding box center [149, 350] width 145 height 40
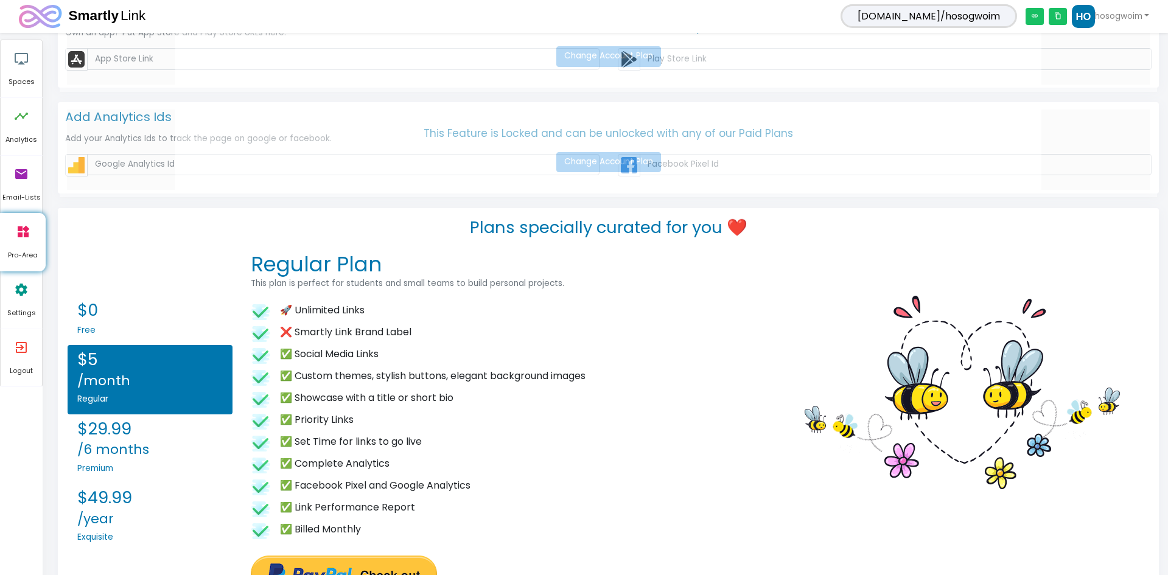
click at [138, 403] on h6 "Regular" at bounding box center [149, 399] width 145 height 10
click at [152, 445] on h2 "$29.99 /6 months" at bounding box center [149, 439] width 145 height 40
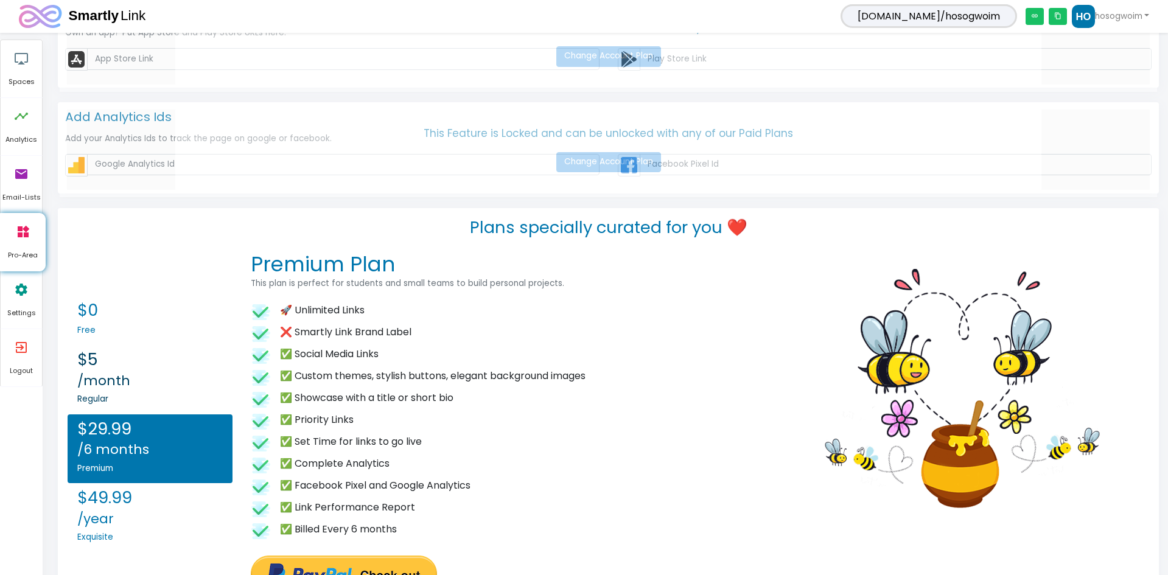
click at [169, 363] on h2 "$5 /month" at bounding box center [149, 370] width 145 height 40
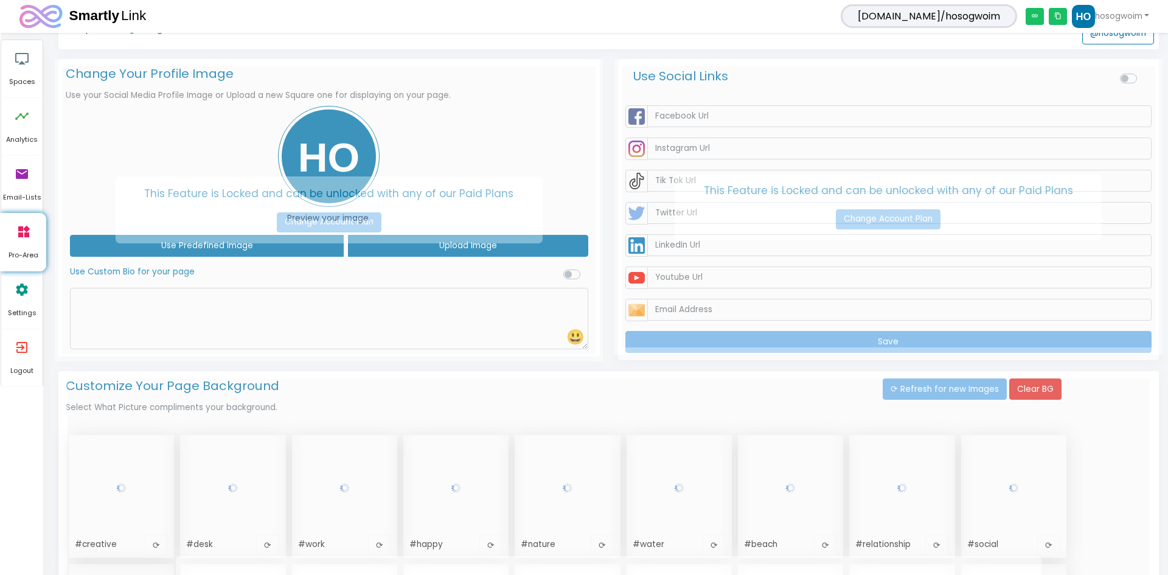
scroll to position [0, 0]
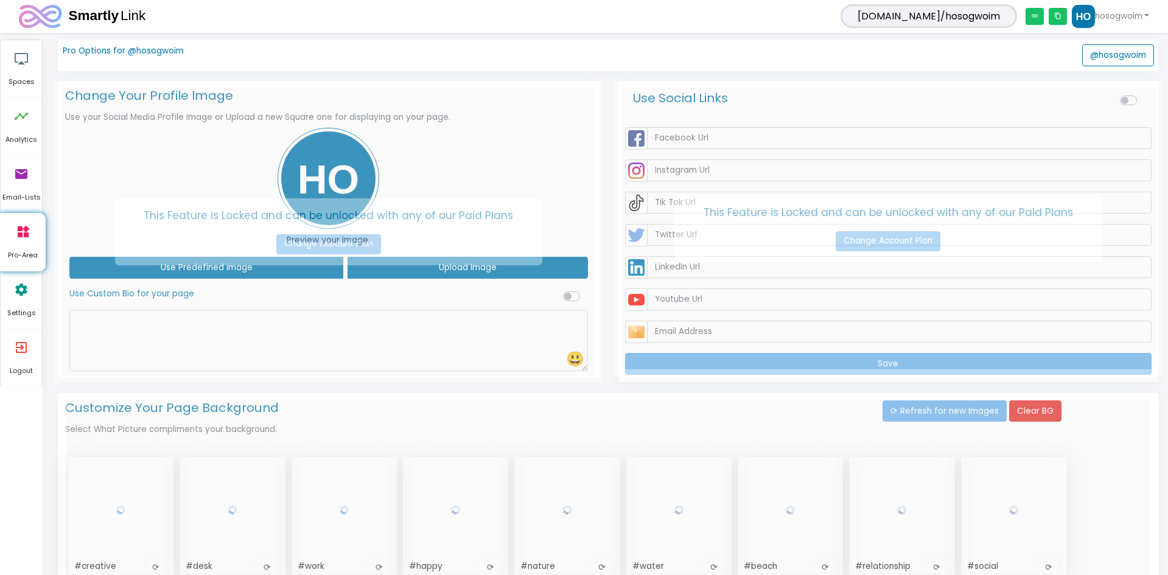
click at [337, 178] on div "This Feature is Locked and can be unlocked with any of our Paid Plans Change Ac…" at bounding box center [328, 232] width 548 height 302
click at [37, 317] on span "Settings" at bounding box center [21, 313] width 41 height 11
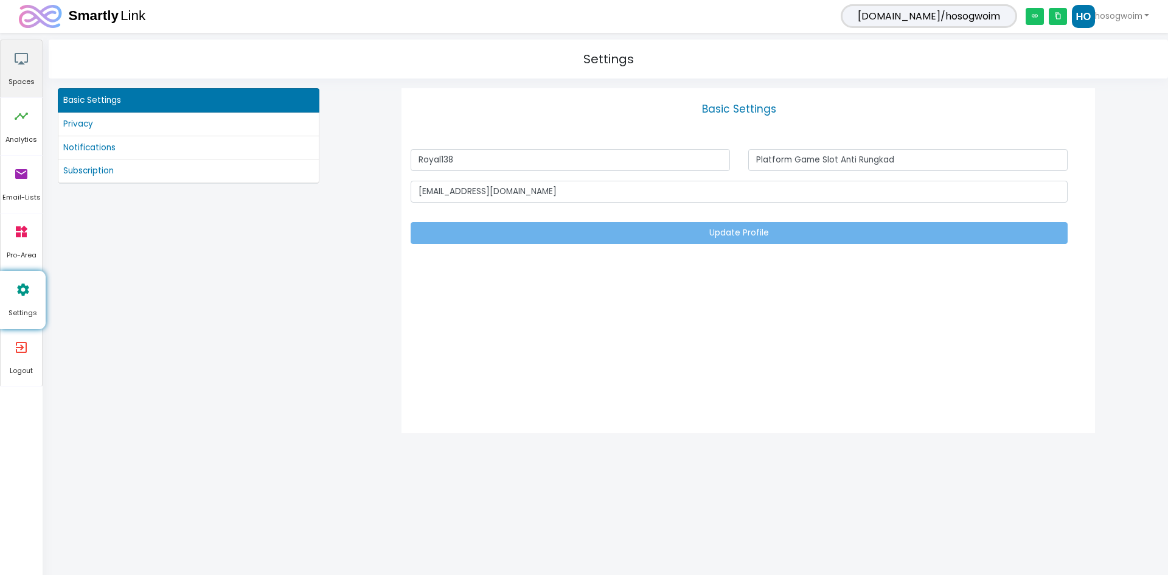
click at [19, 66] on icon "airplay" at bounding box center [21, 58] width 15 height 37
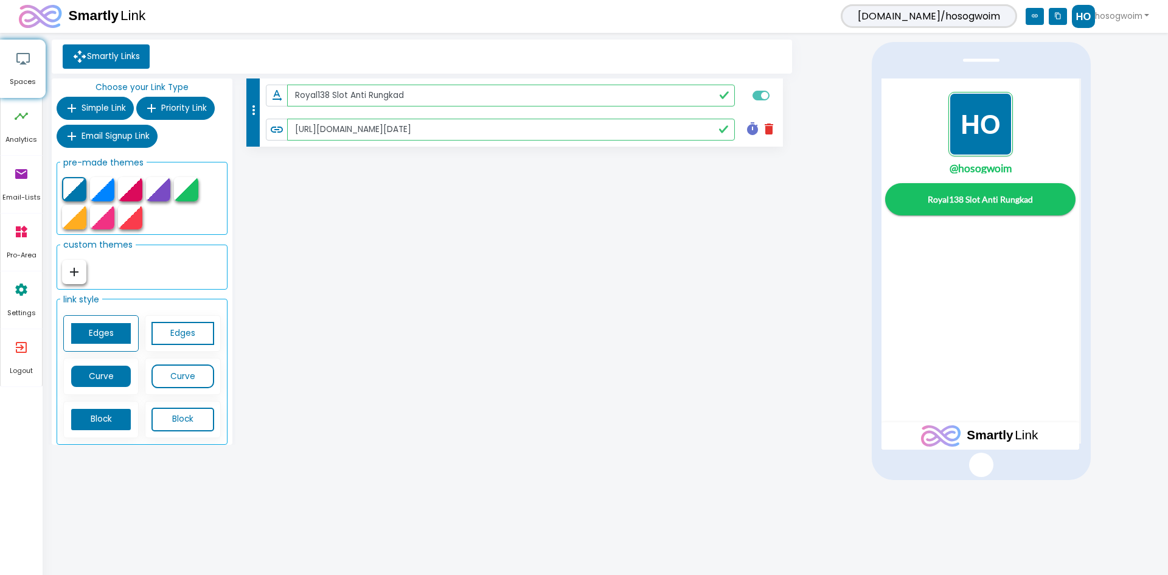
click at [136, 63] on link "Smartly Links" at bounding box center [106, 56] width 87 height 24
click at [1091, 16] on link "hosogwoim" at bounding box center [1110, 16] width 77 height 23
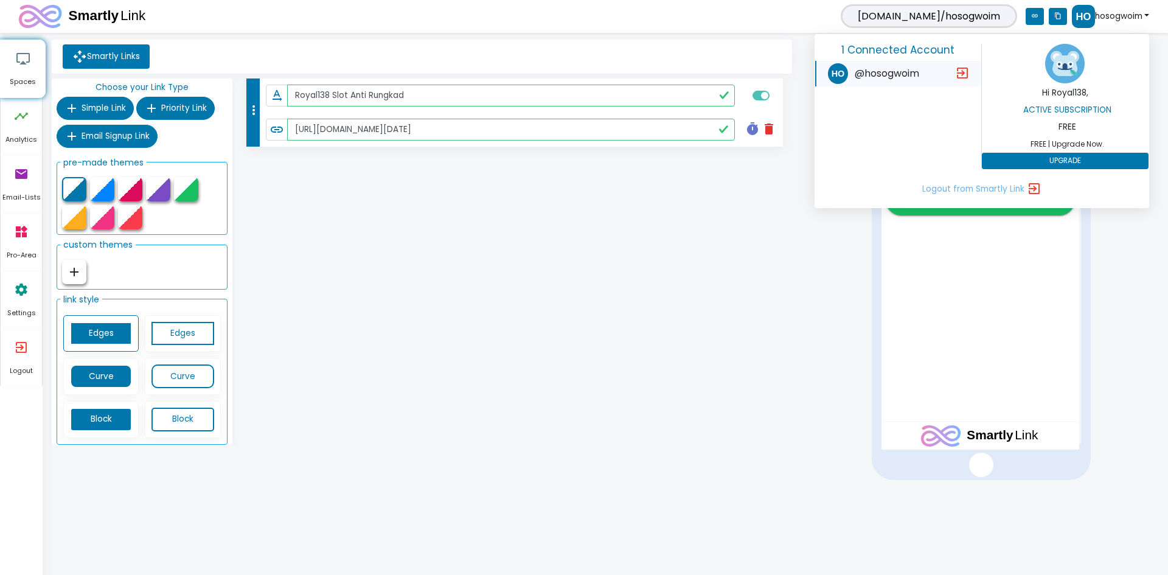
click at [1067, 110] on h6 "Active Subscription" at bounding box center [1068, 110] width 167 height 10
click at [1064, 89] on h6 "Hi Royal138," at bounding box center [1065, 93] width 167 height 10
click at [1067, 127] on p "FREE" at bounding box center [1068, 126] width 167 height 13
drag, startPoint x: 1042, startPoint y: 142, endPoint x: 1077, endPoint y: 142, distance: 34.7
click at [1044, 142] on span "FREE | Upgrade Now." at bounding box center [1068, 144] width 167 height 12
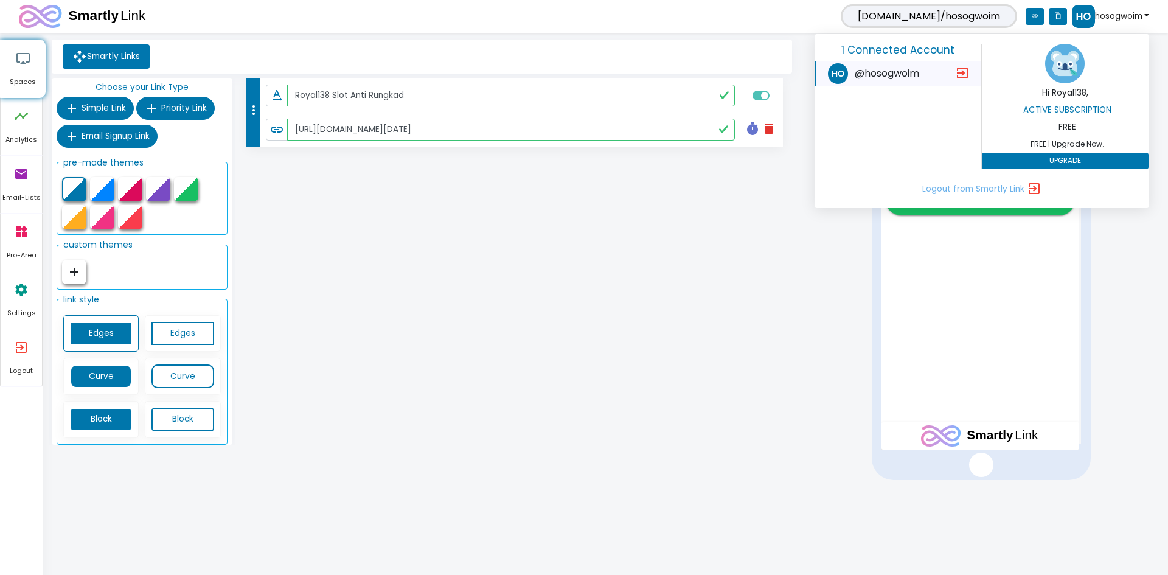
click at [1082, 141] on span "FREE | Upgrade Now." at bounding box center [1068, 144] width 167 height 12
click at [1082, 143] on span "FREE | Upgrade Now." at bounding box center [1068, 144] width 167 height 12
click at [1072, 159] on button "UPGRADE" at bounding box center [1065, 161] width 167 height 17
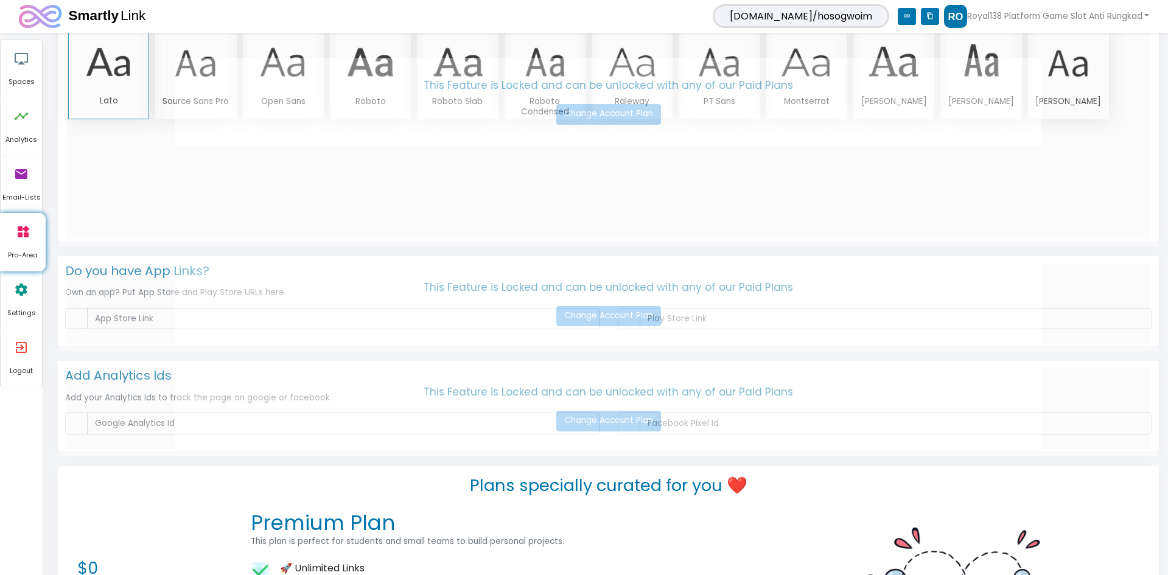
scroll to position [1247, 0]
